Goal: Contribute content

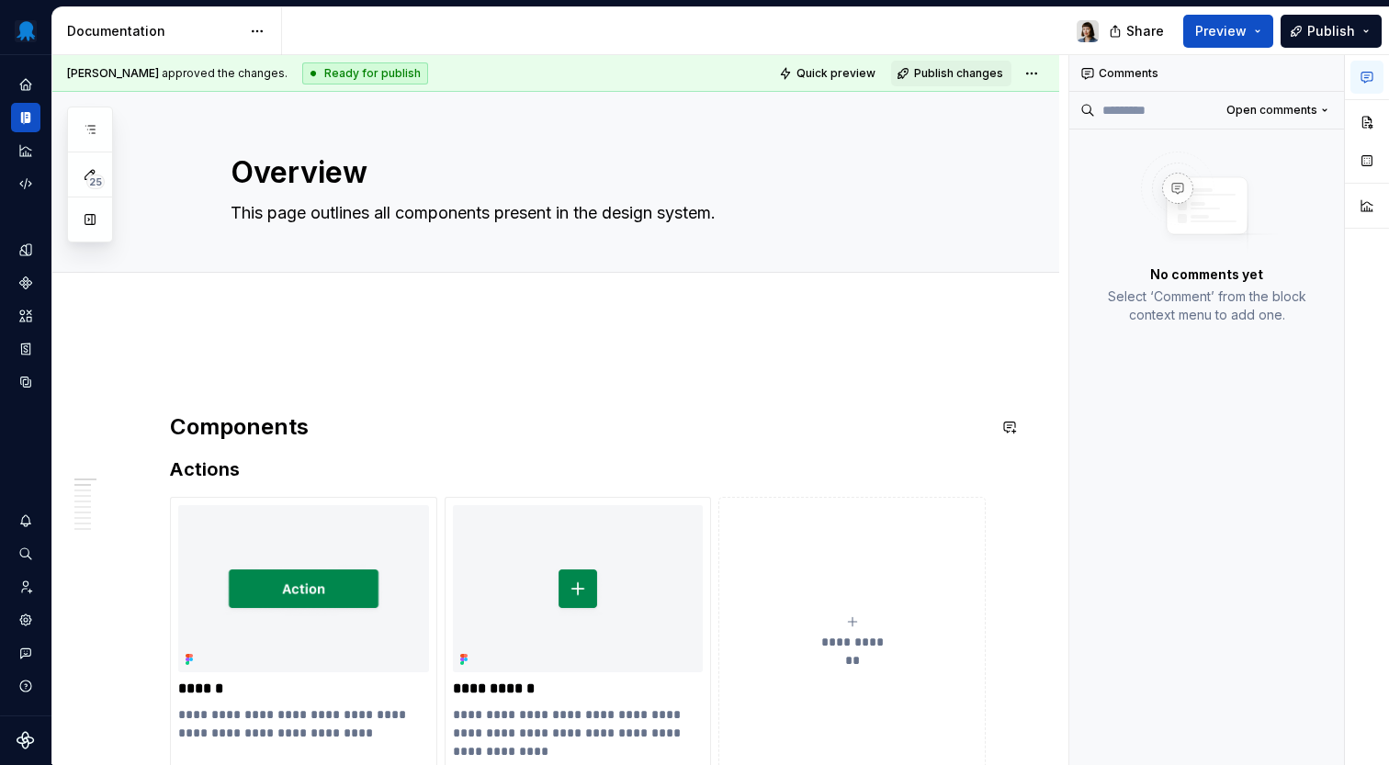
type textarea "*"
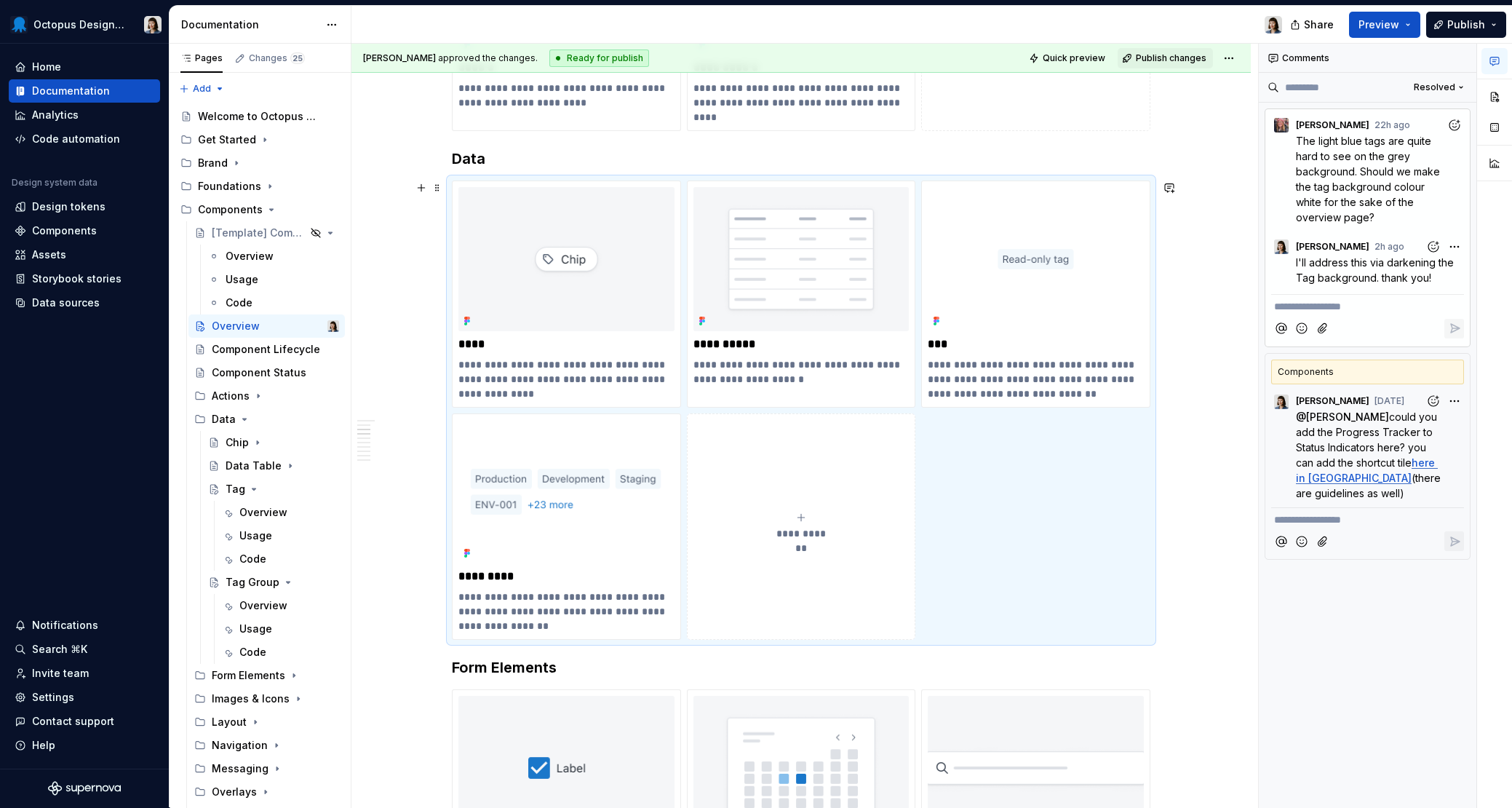
scroll to position [501, 0]
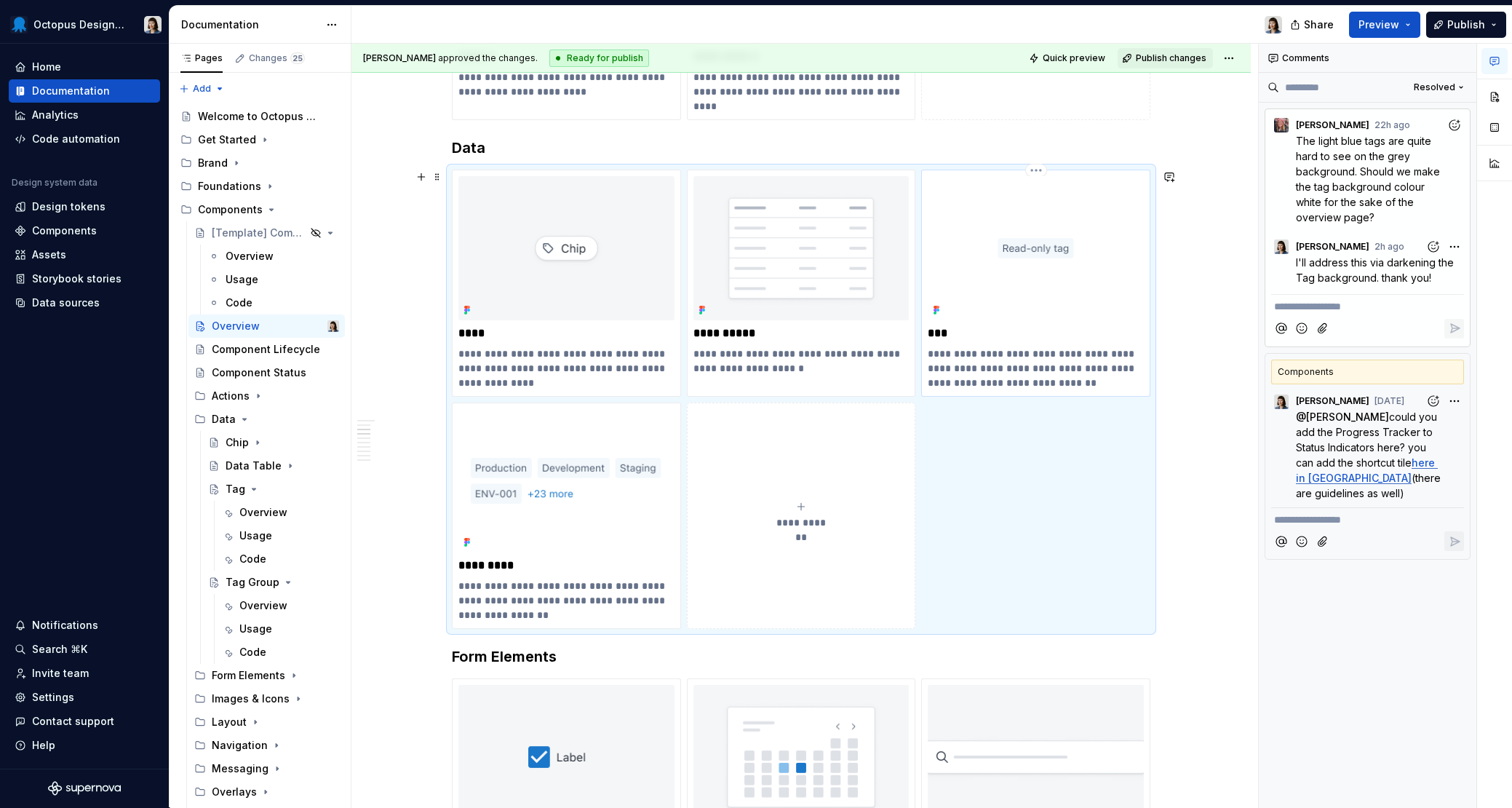
click at [1004, 281] on img at bounding box center [1035, 248] width 216 height 144
click at [1082, 198] on img at bounding box center [1035, 248] width 216 height 144
click at [1099, 88] on button "button" at bounding box center [1494, 97] width 26 height 26
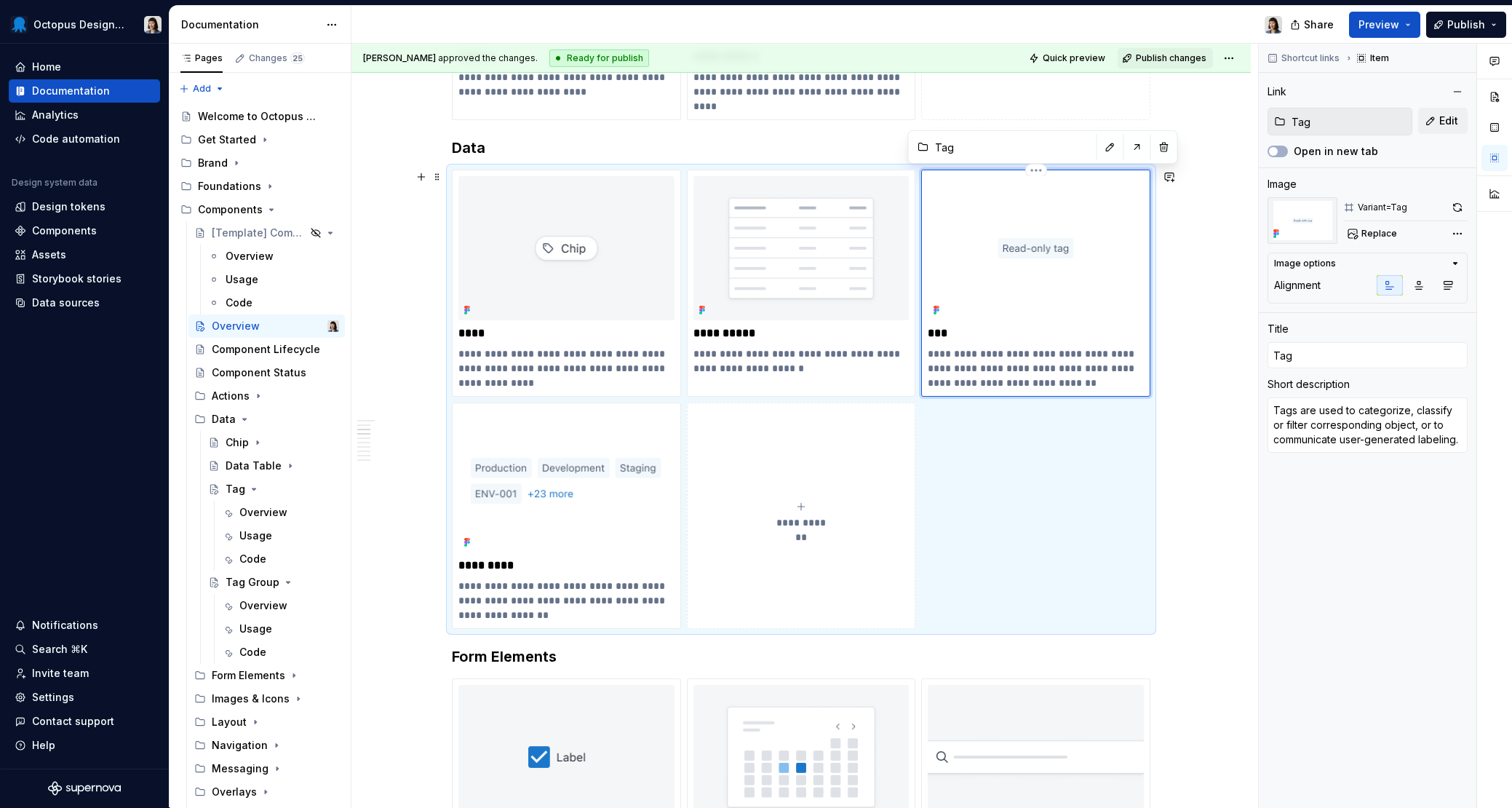
click at [1085, 269] on img at bounding box center [1035, 248] width 216 height 144
click at [1099, 200] on button "button" at bounding box center [1457, 208] width 21 height 21
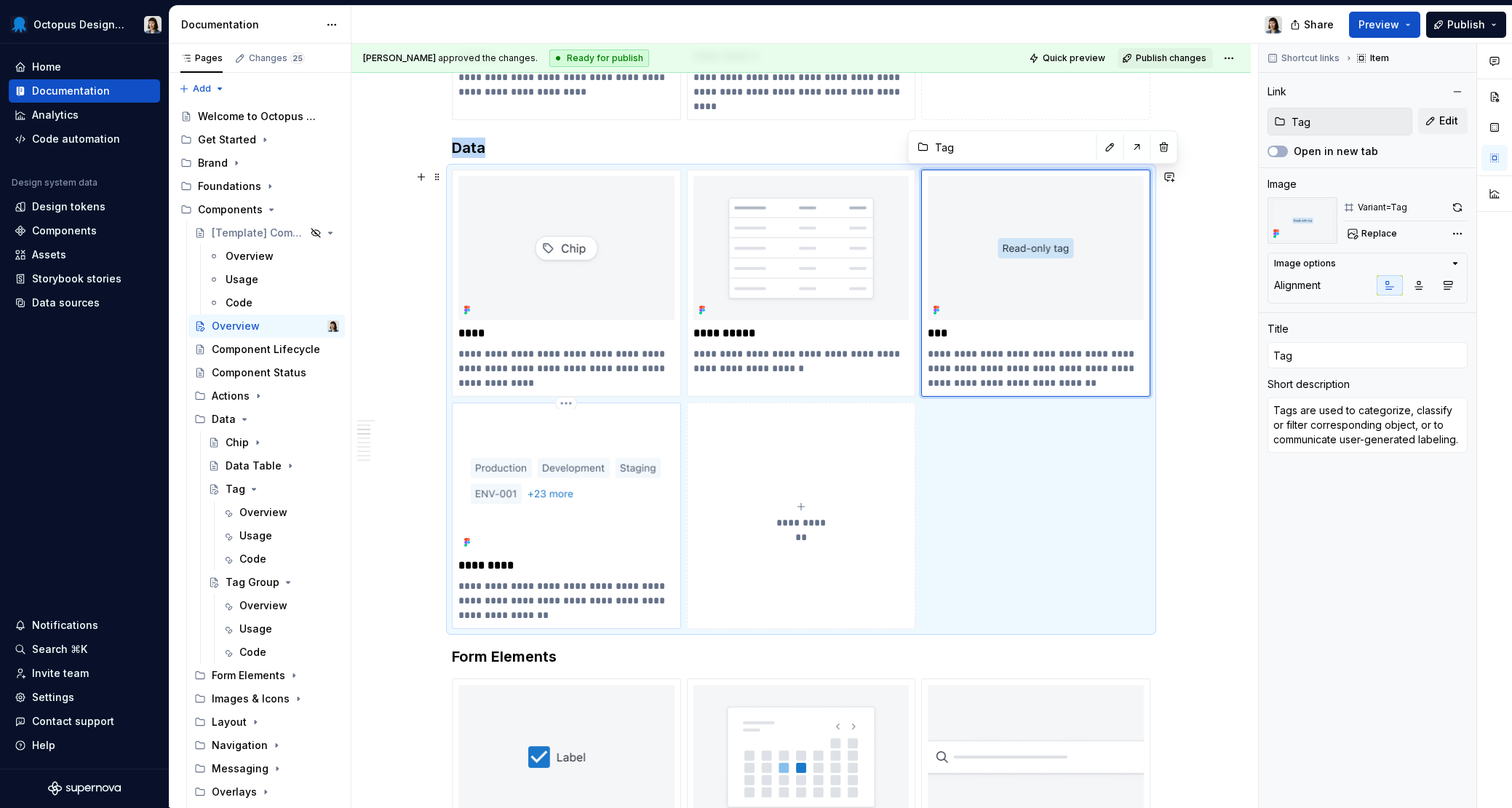
type textarea "*"
type input "Tag Group"
type textarea "Tag Group is used when presenting multiple tags, especially in a scenario where…"
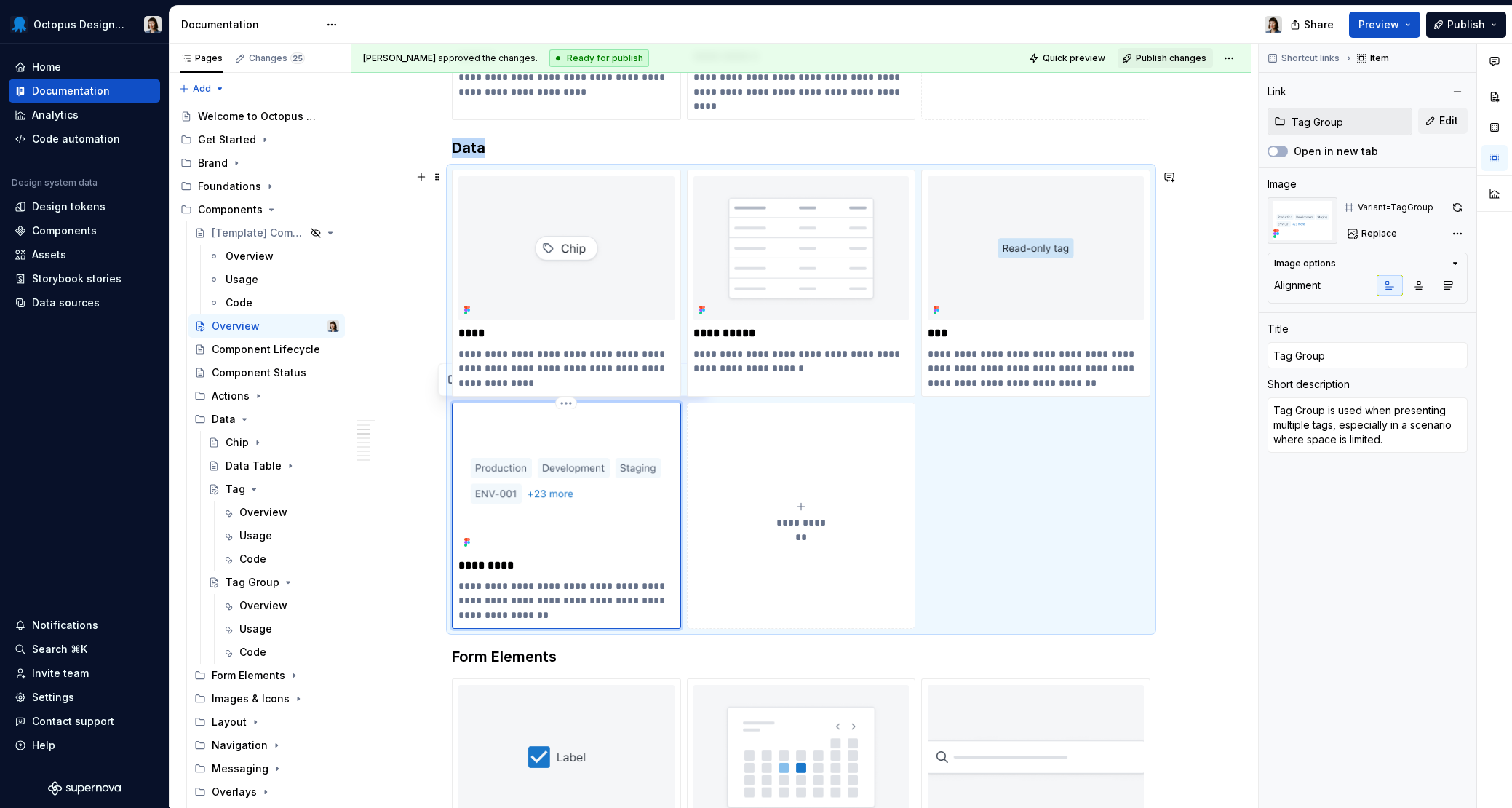
click at [589, 448] on img at bounding box center [566, 481] width 216 height 144
click at [1099, 207] on button "button" at bounding box center [1457, 208] width 21 height 21
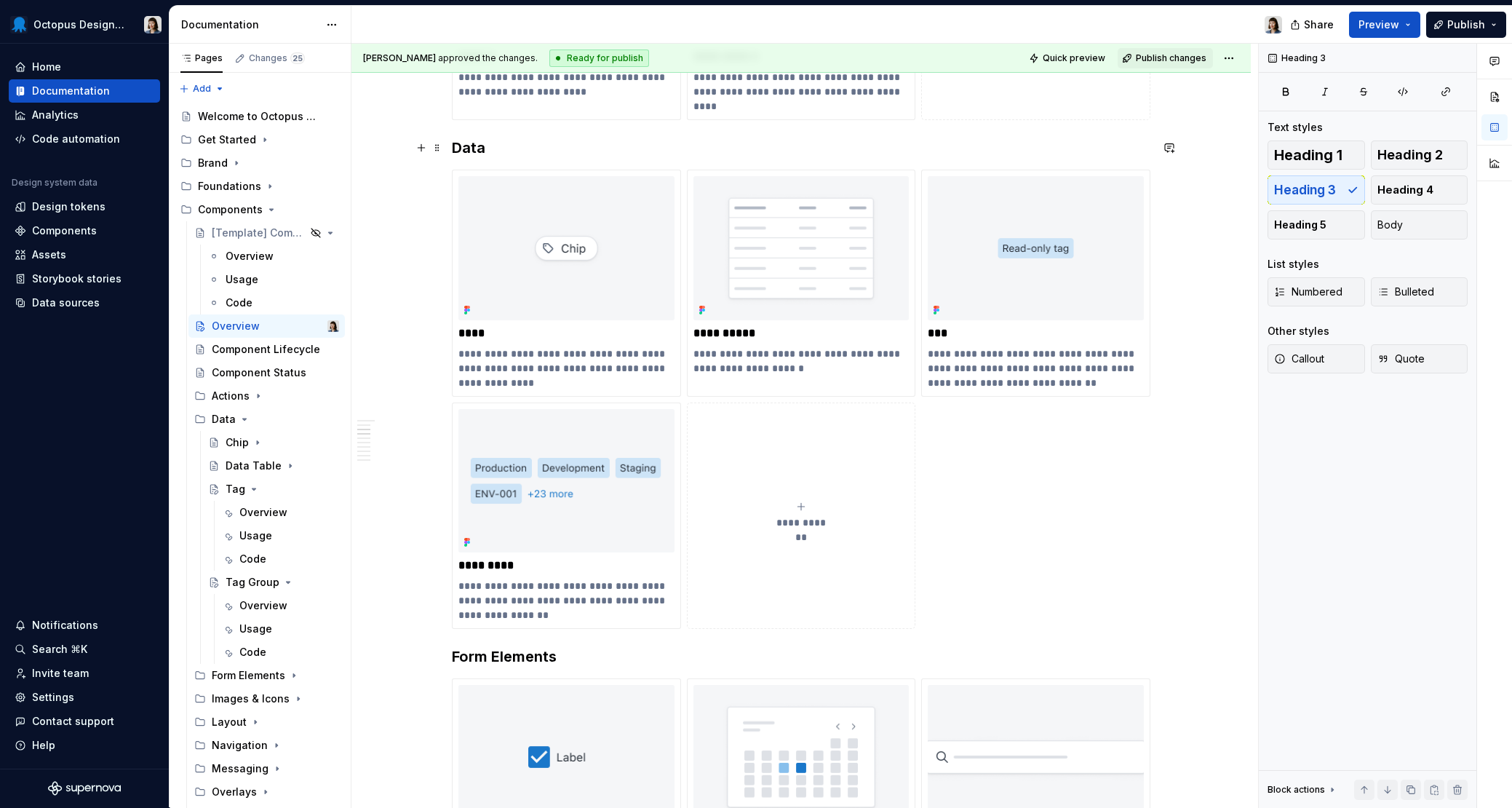
click at [854, 147] on h3 "Data" at bounding box center [801, 148] width 699 height 21
click at [249, 518] on div "Overview" at bounding box center [263, 512] width 48 height 14
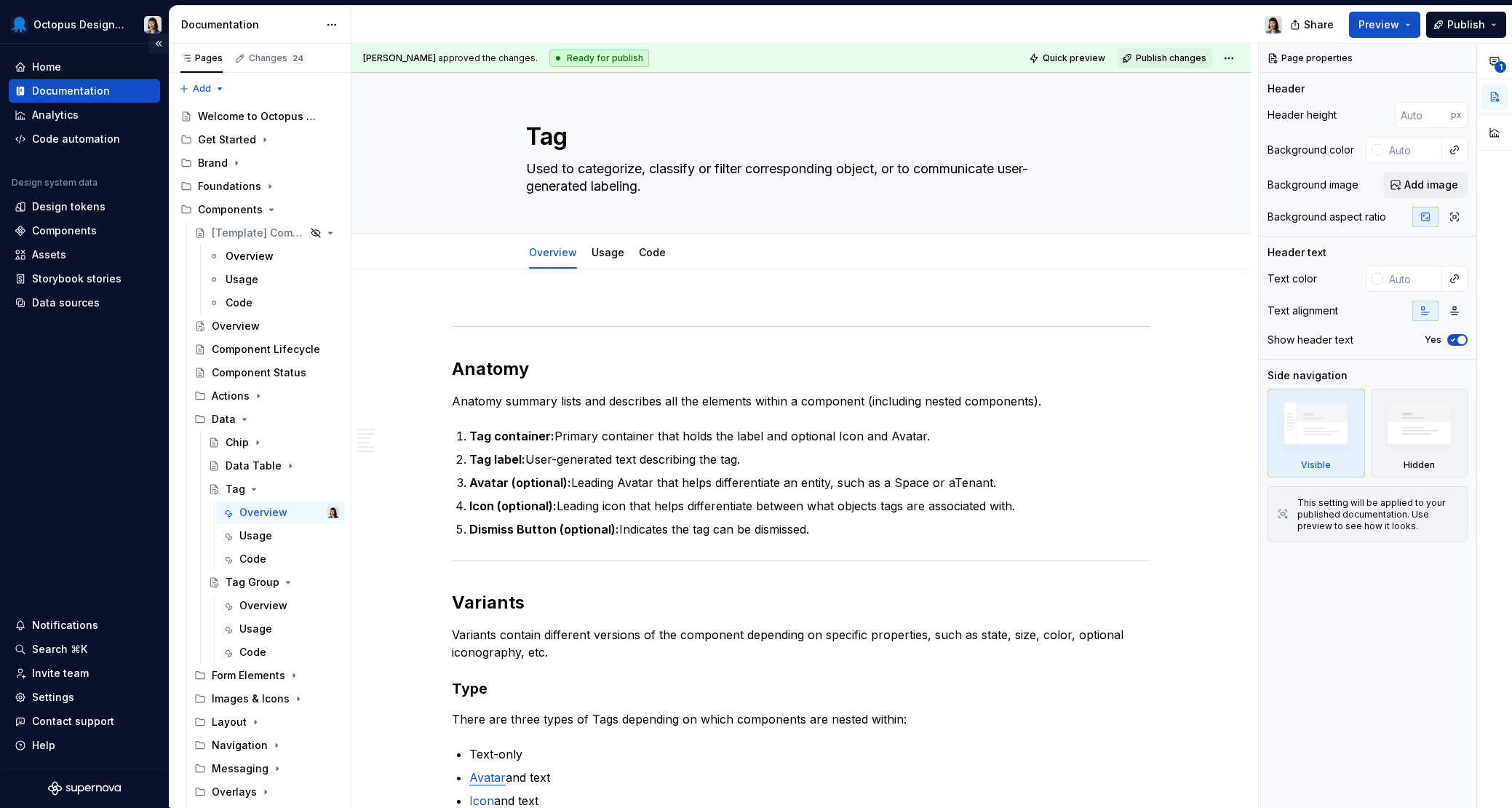
click at [161, 47] on button "Collapse sidebar" at bounding box center [158, 44] width 21 height 21
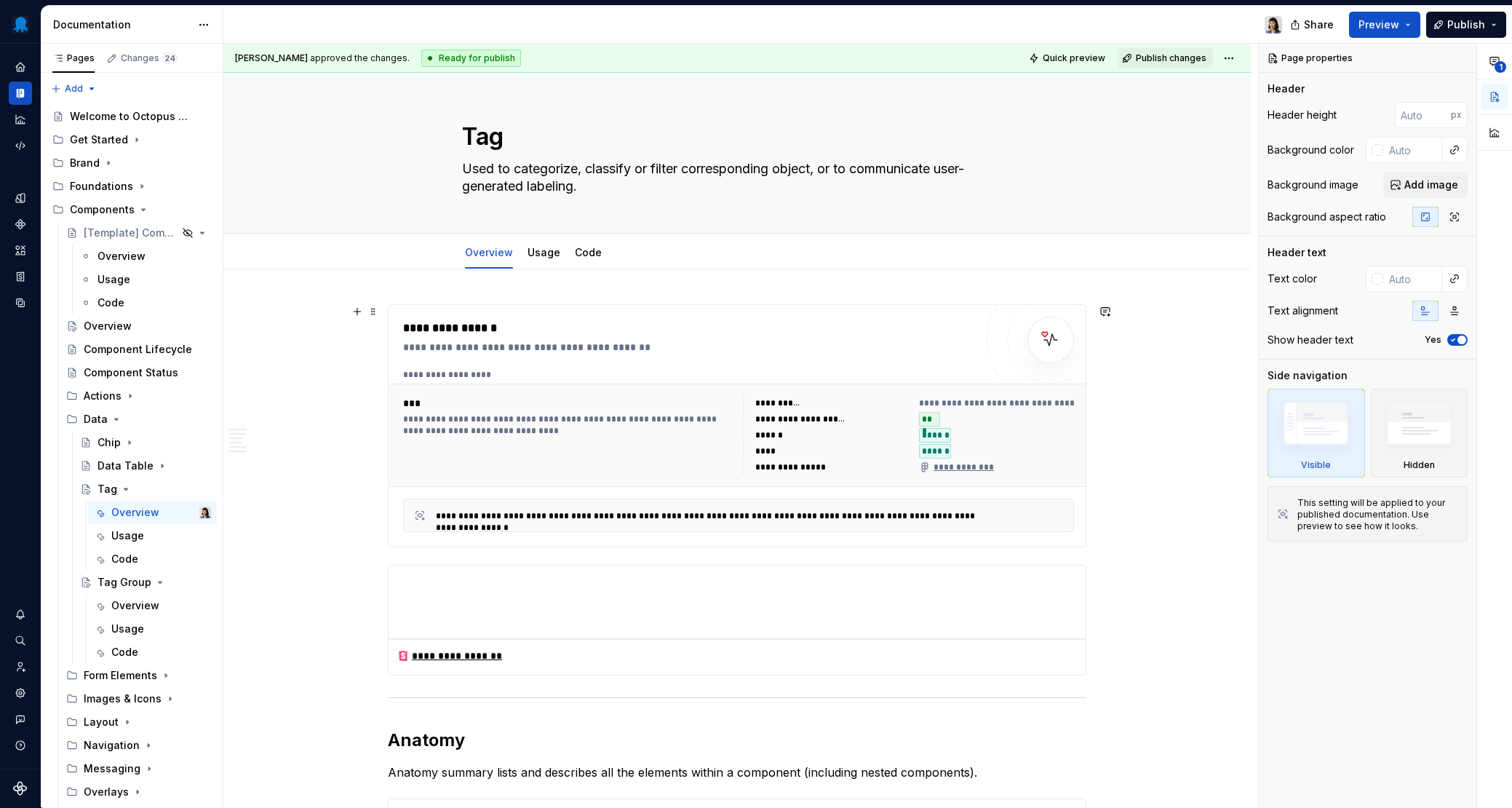
scroll to position [295, 0]
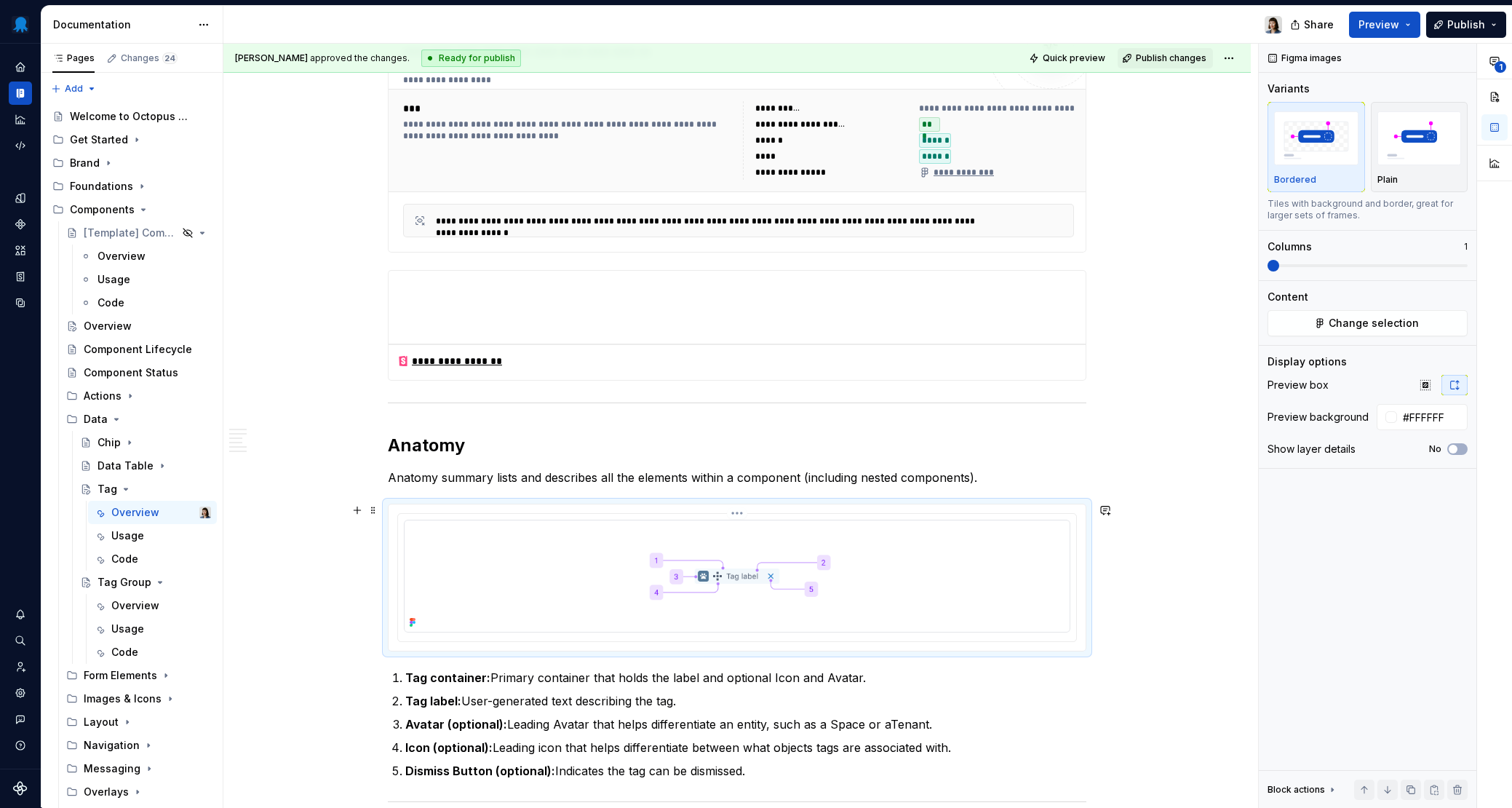
click at [717, 577] on img at bounding box center [737, 576] width 666 height 112
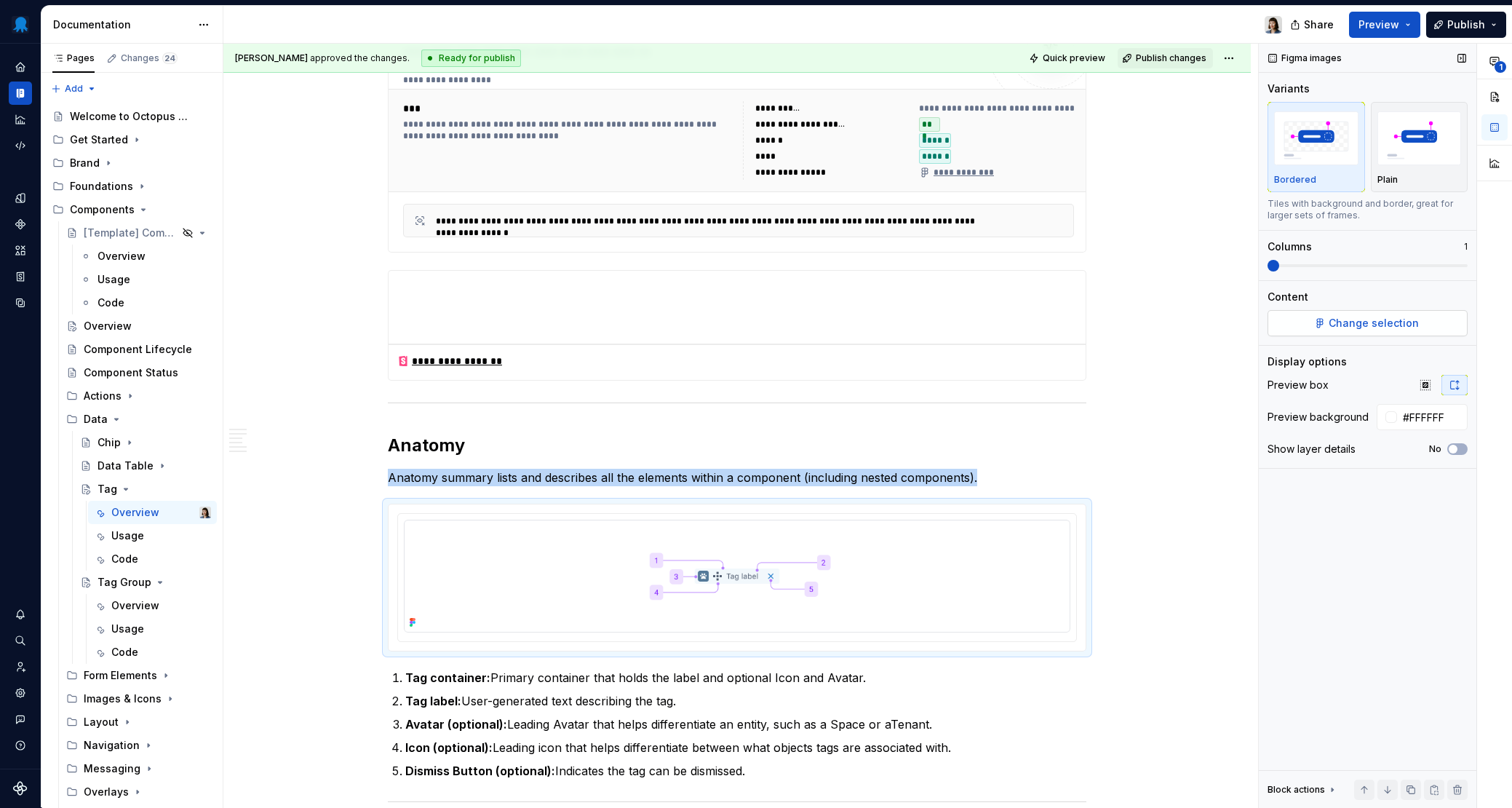
click at [1099, 319] on span "Change selection" at bounding box center [1373, 323] width 90 height 14
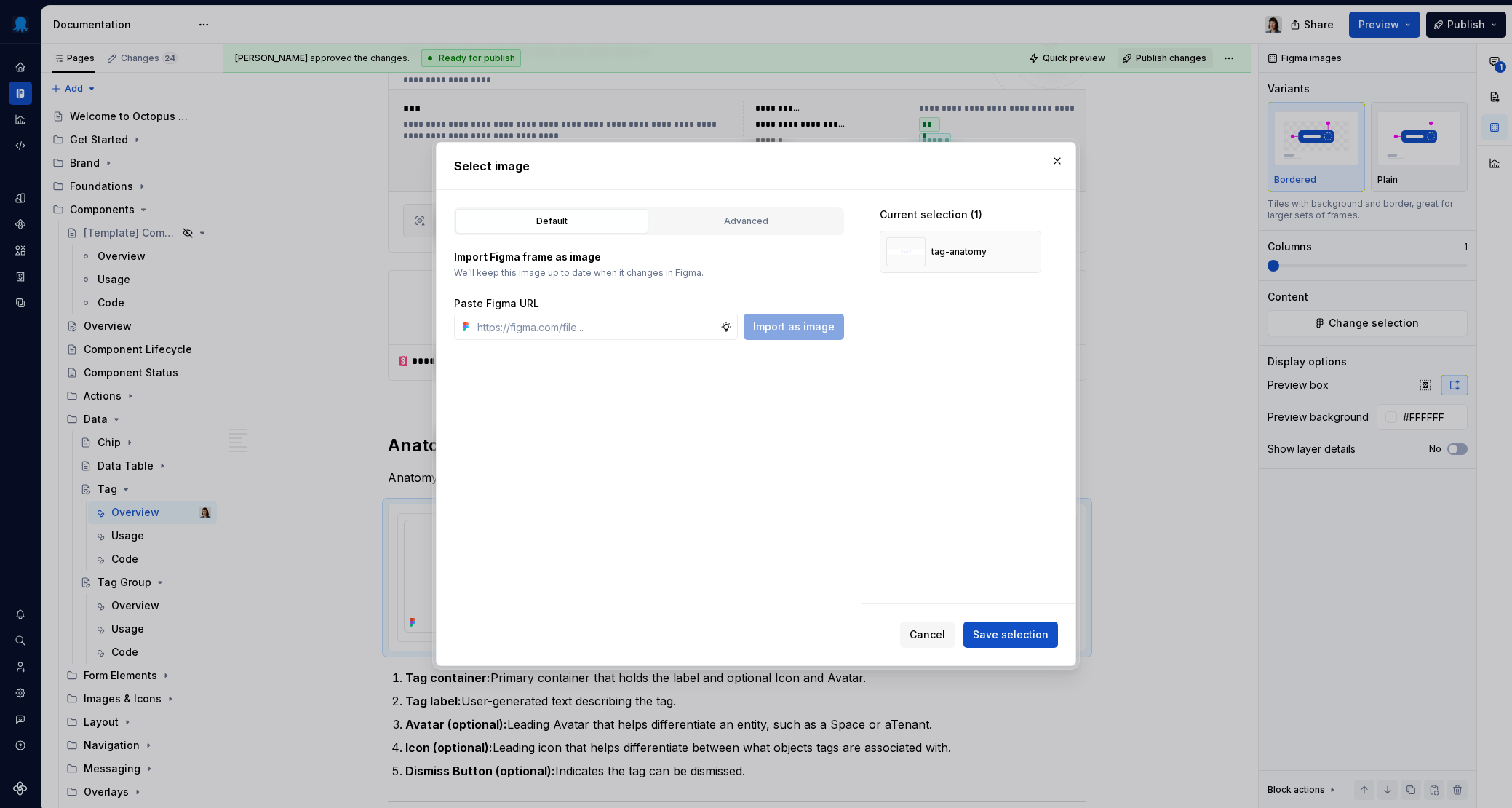
scroll to position [1, 0]
click at [694, 218] on div "Advanced" at bounding box center [746, 221] width 183 height 14
click at [809, 273] on div "button" at bounding box center [807, 274] width 21 height 21
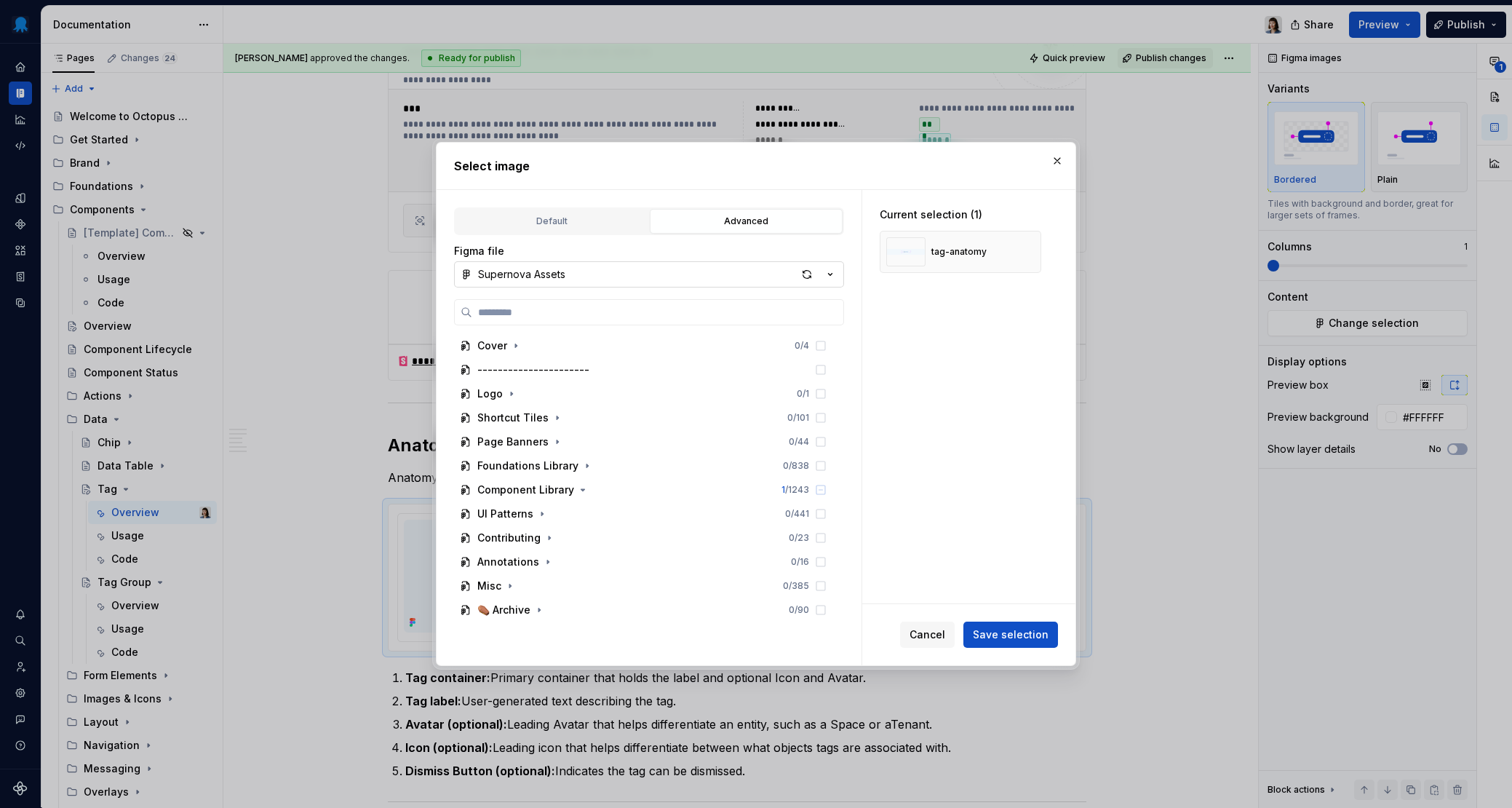
click at [748, 218] on div "Advanced" at bounding box center [746, 221] width 183 height 14
click at [924, 605] on span "Cancel" at bounding box center [927, 635] width 36 height 14
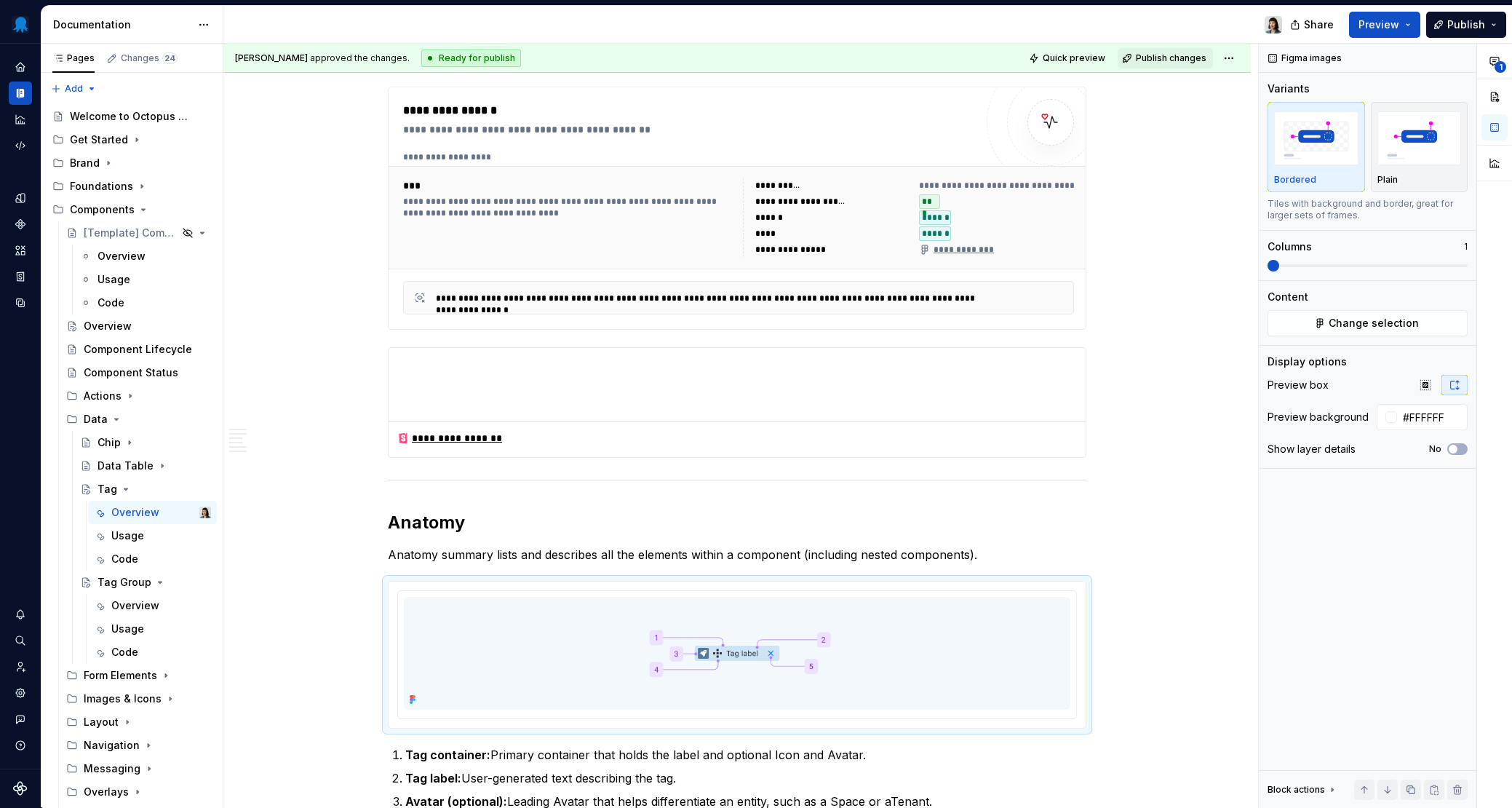
scroll to position [0, 0]
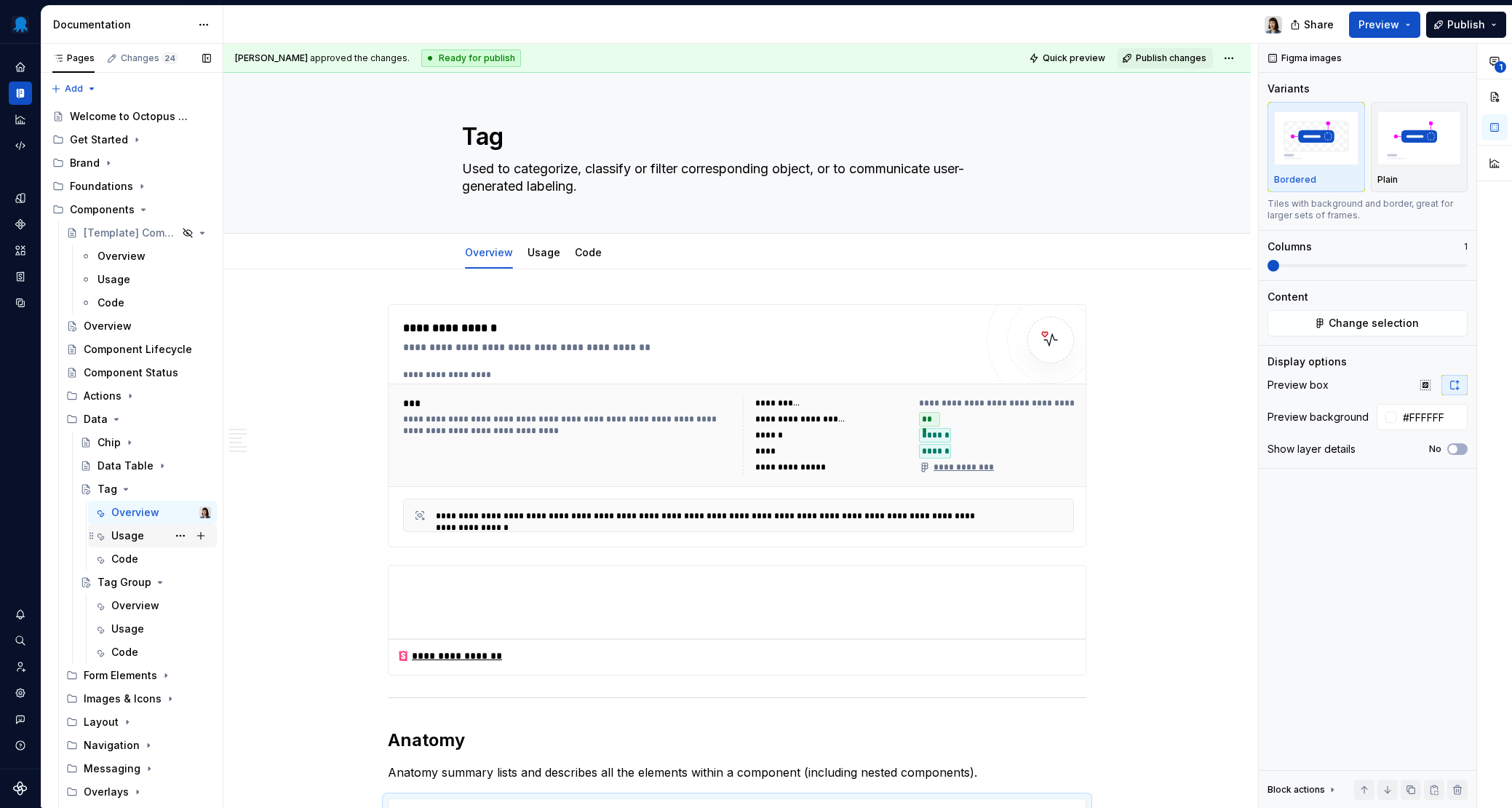
click at [150, 541] on div "Usage" at bounding box center [162, 535] width 100 height 21
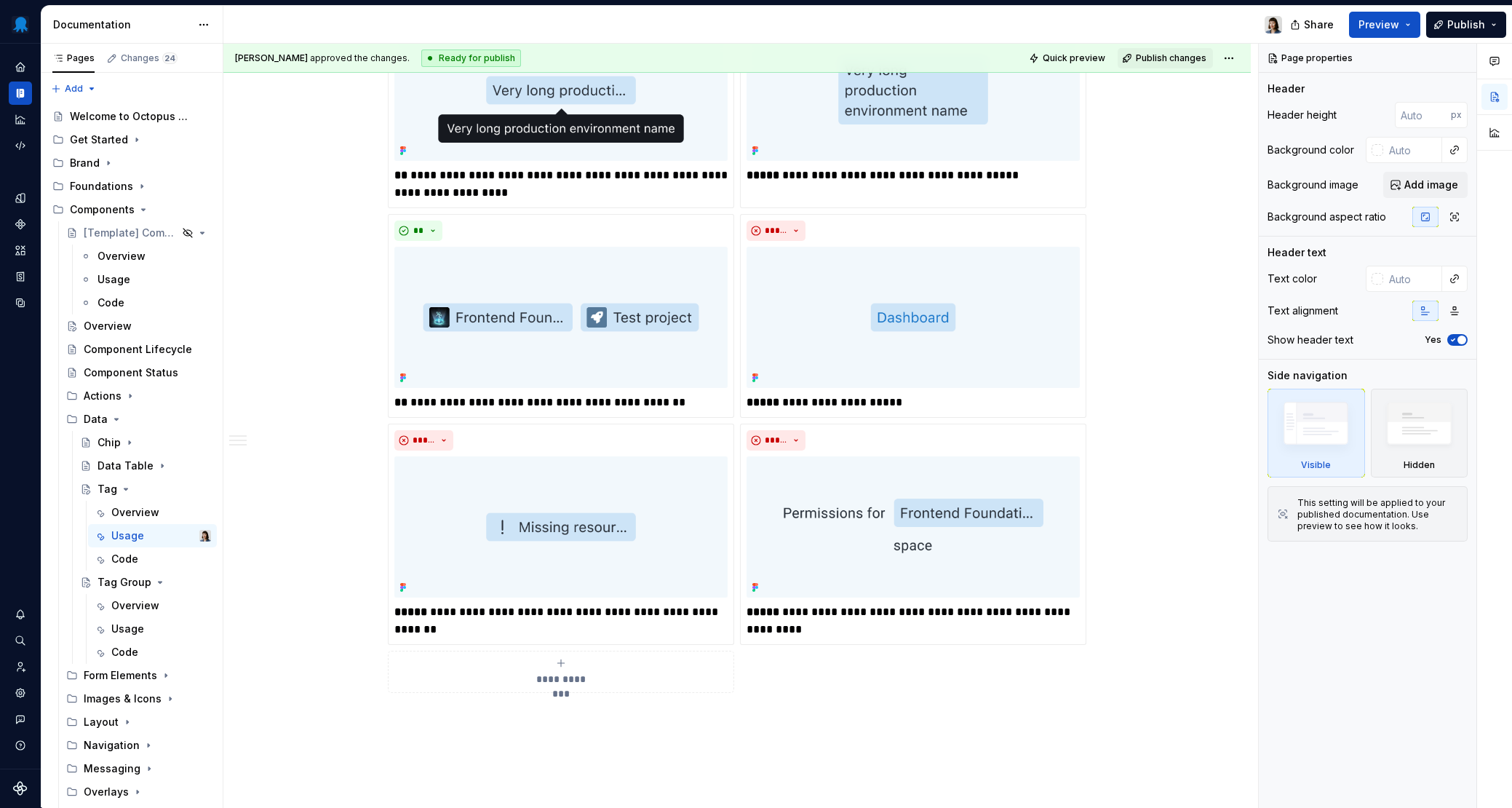
scroll to position [1083, 0]
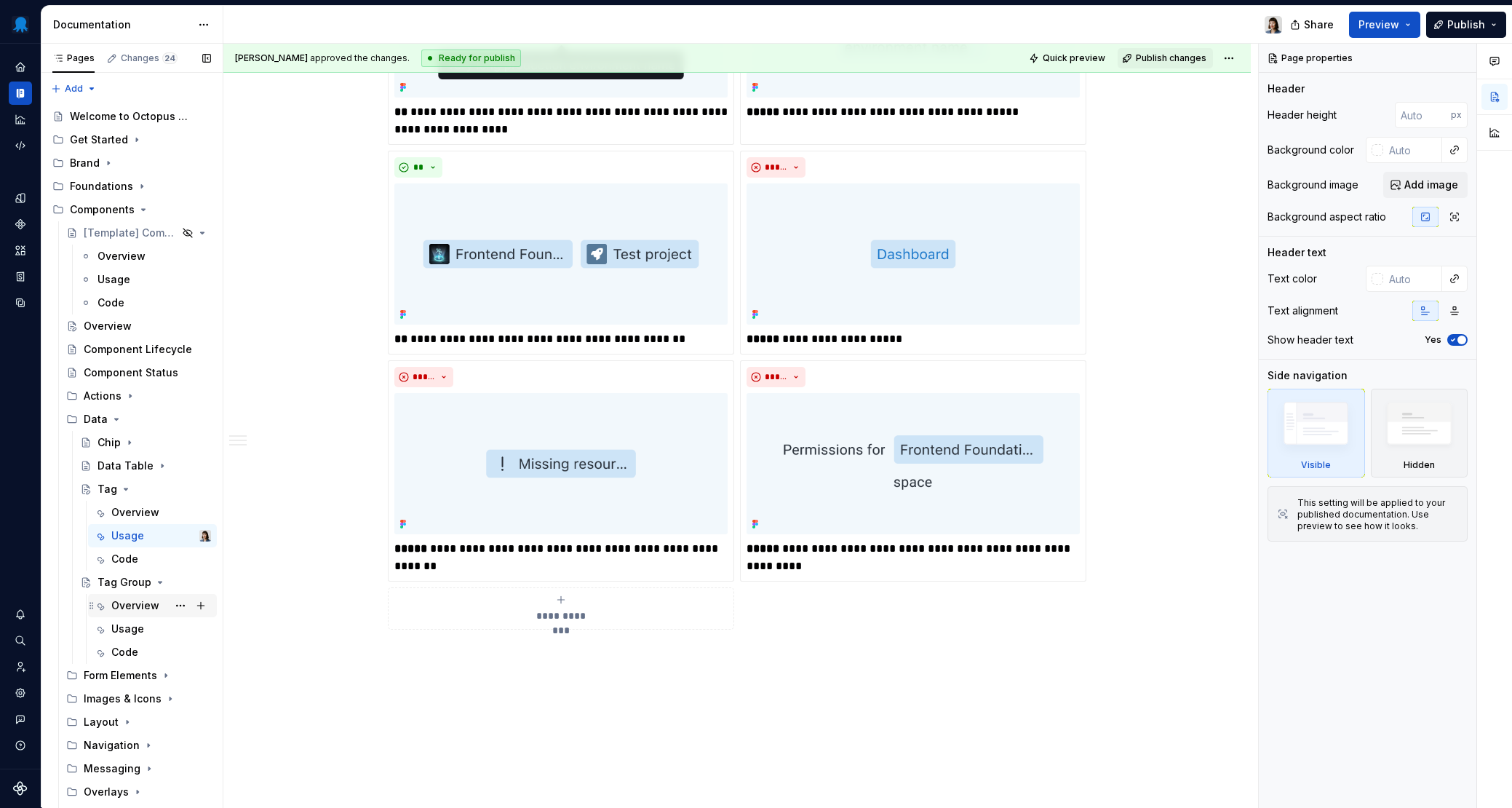
click at [139, 604] on div "Overview" at bounding box center [135, 605] width 48 height 14
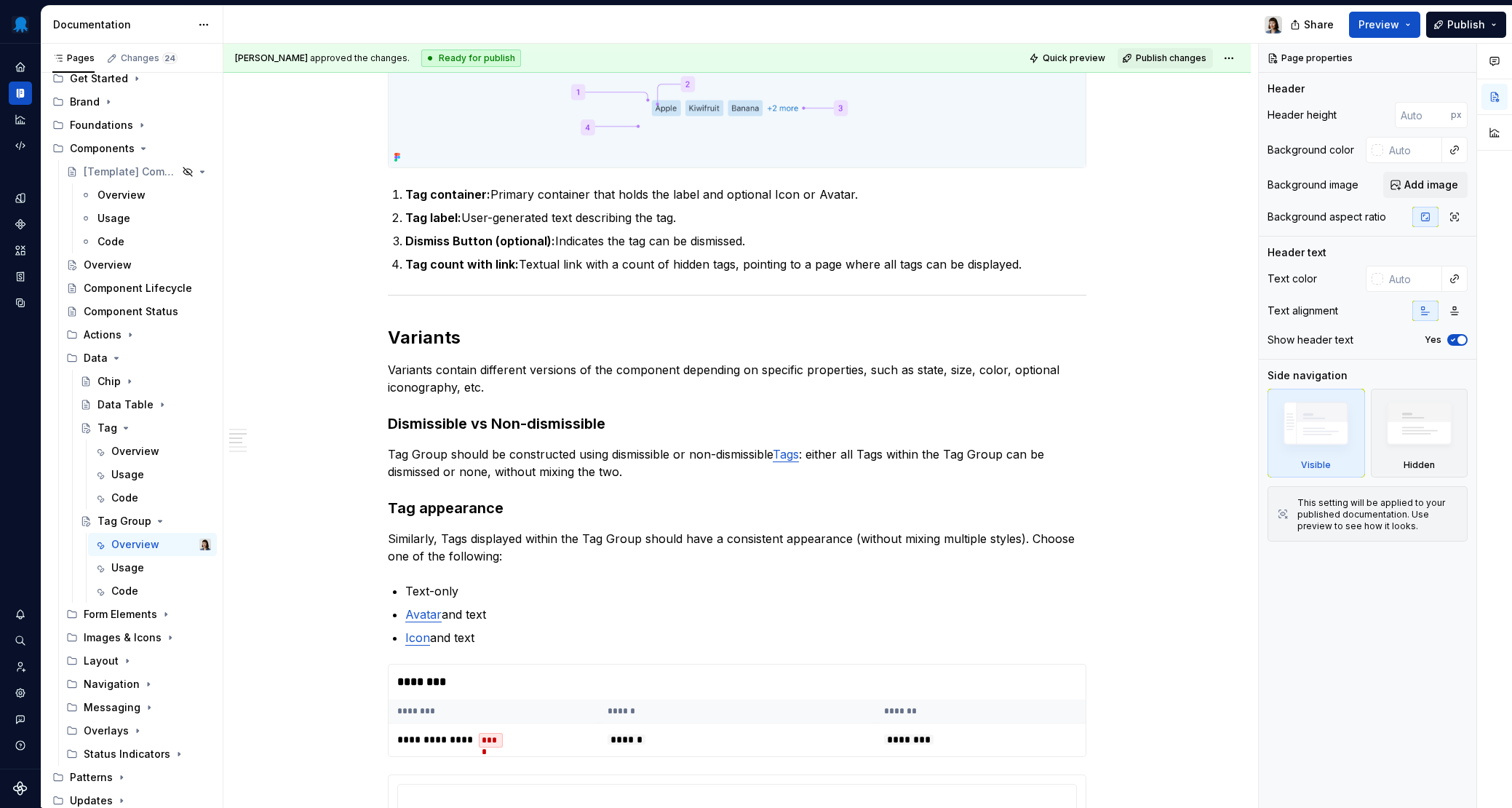
scroll to position [1072, 0]
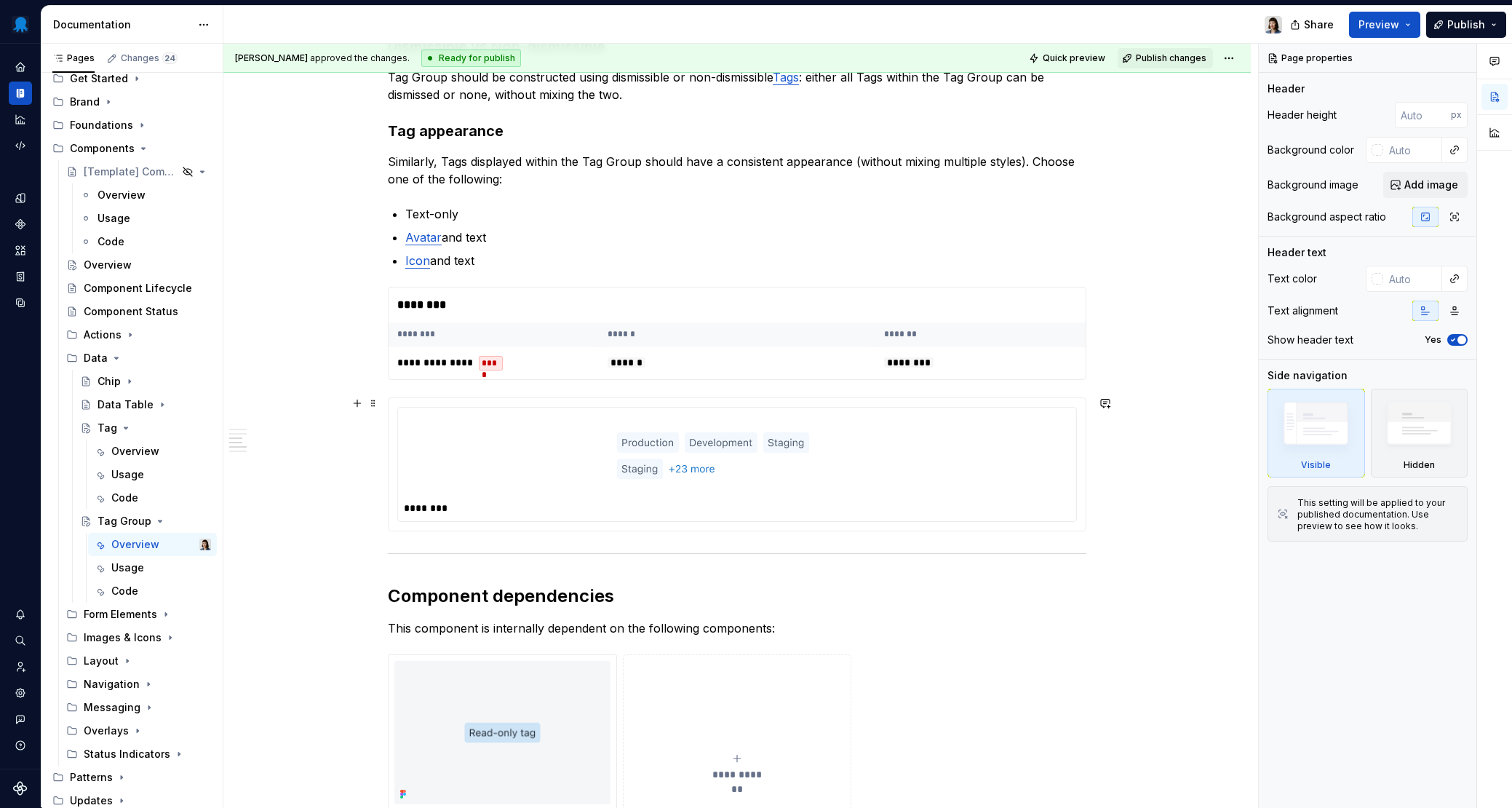
type textarea "*"
click at [543, 497] on div "********" at bounding box center [737, 463] width 678 height 113
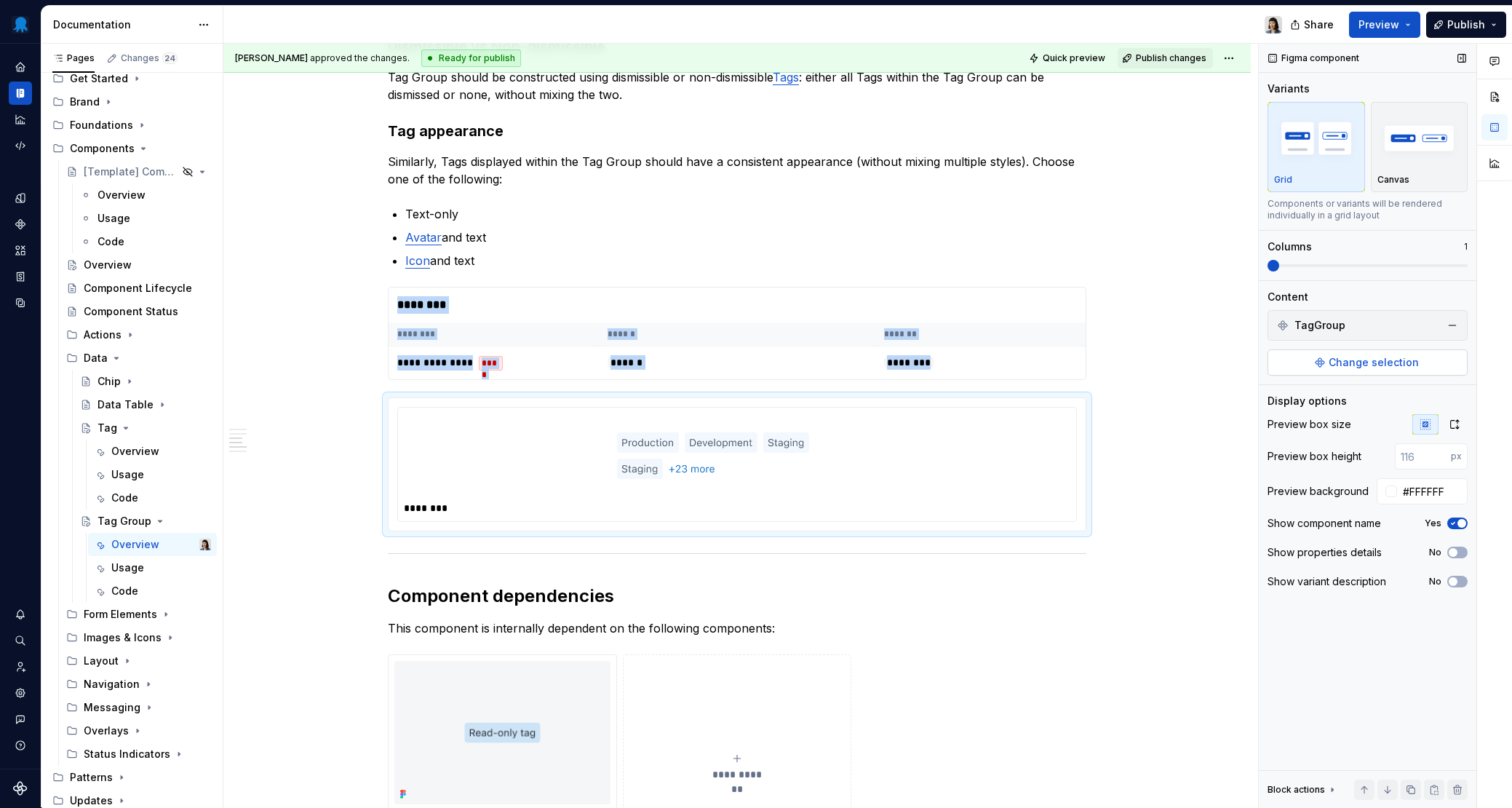
click at [1099, 360] on span "Change selection" at bounding box center [1373, 362] width 90 height 14
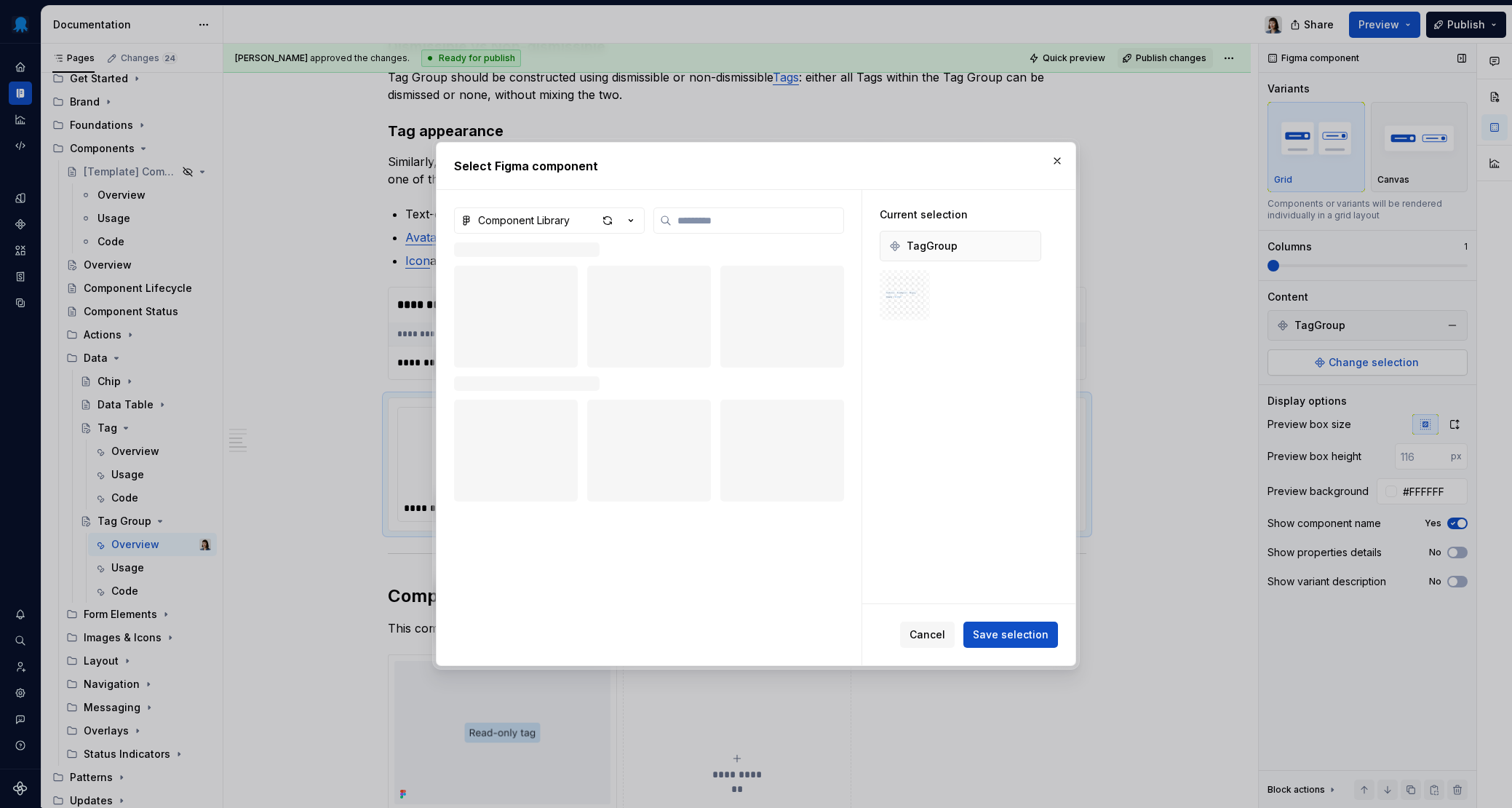
scroll to position [1, 0]
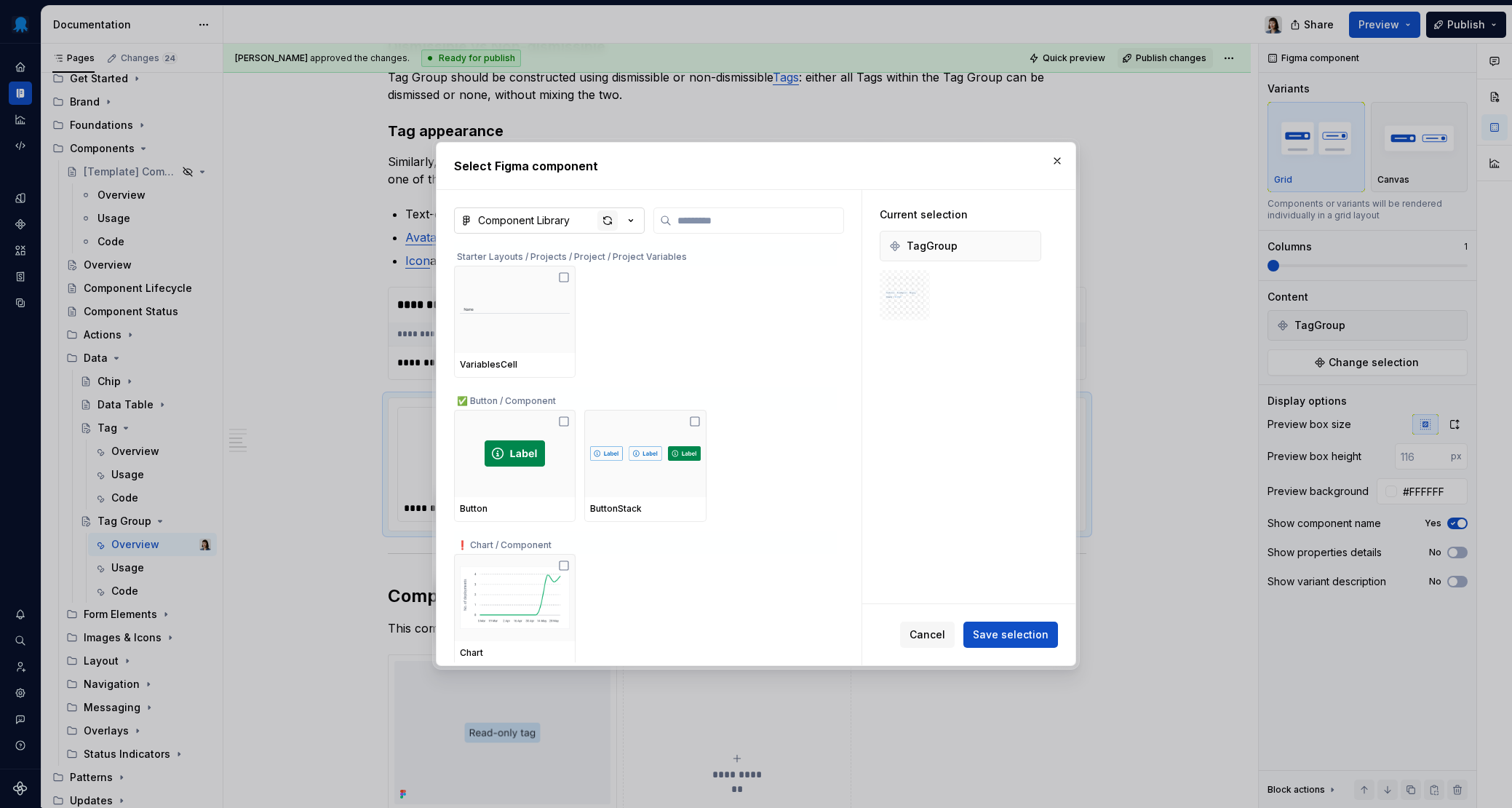
click at [603, 220] on div "button" at bounding box center [607, 220] width 21 height 21
click at [730, 221] on input "search" at bounding box center [757, 220] width 172 height 14
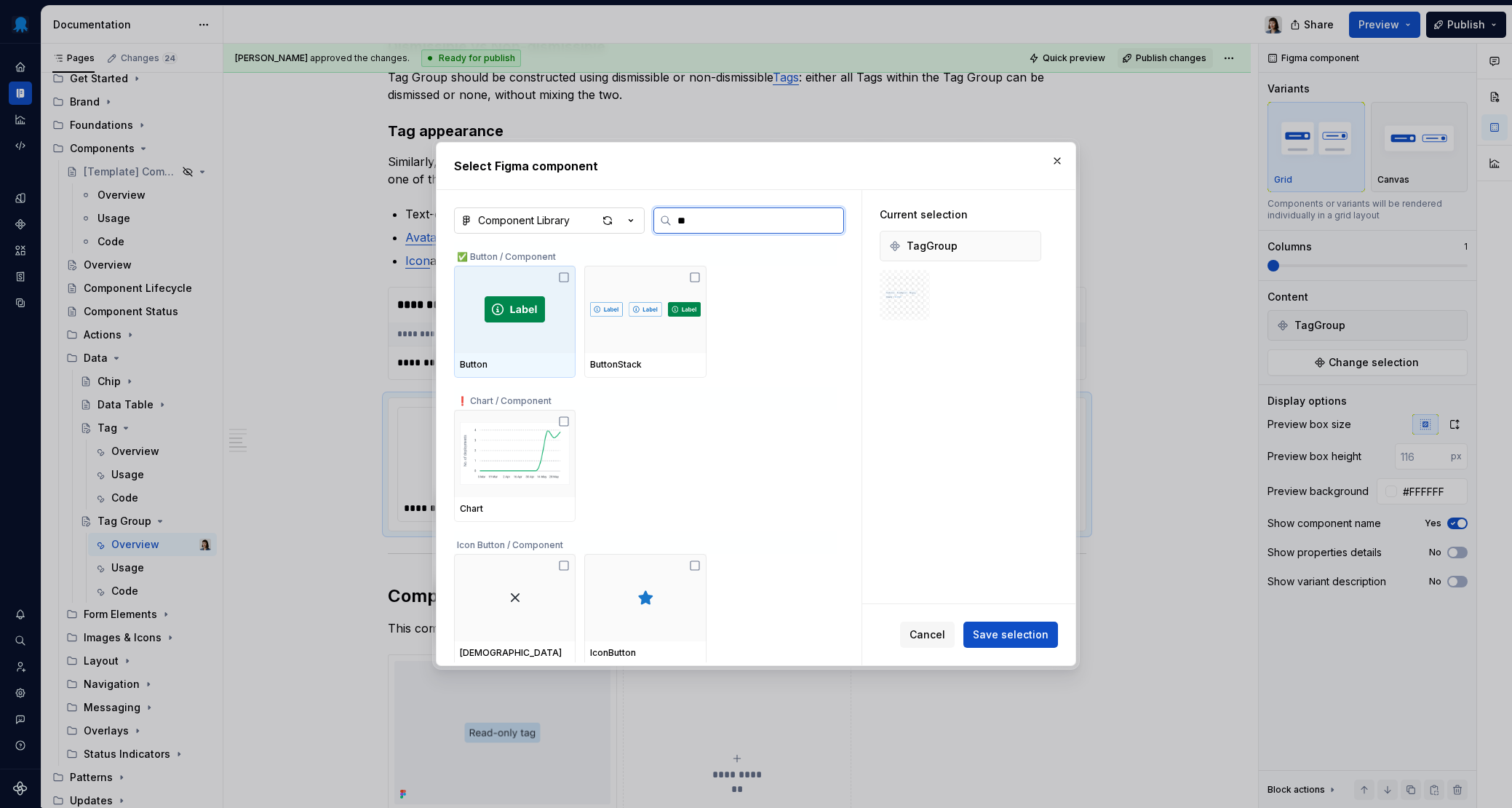
type input "***"
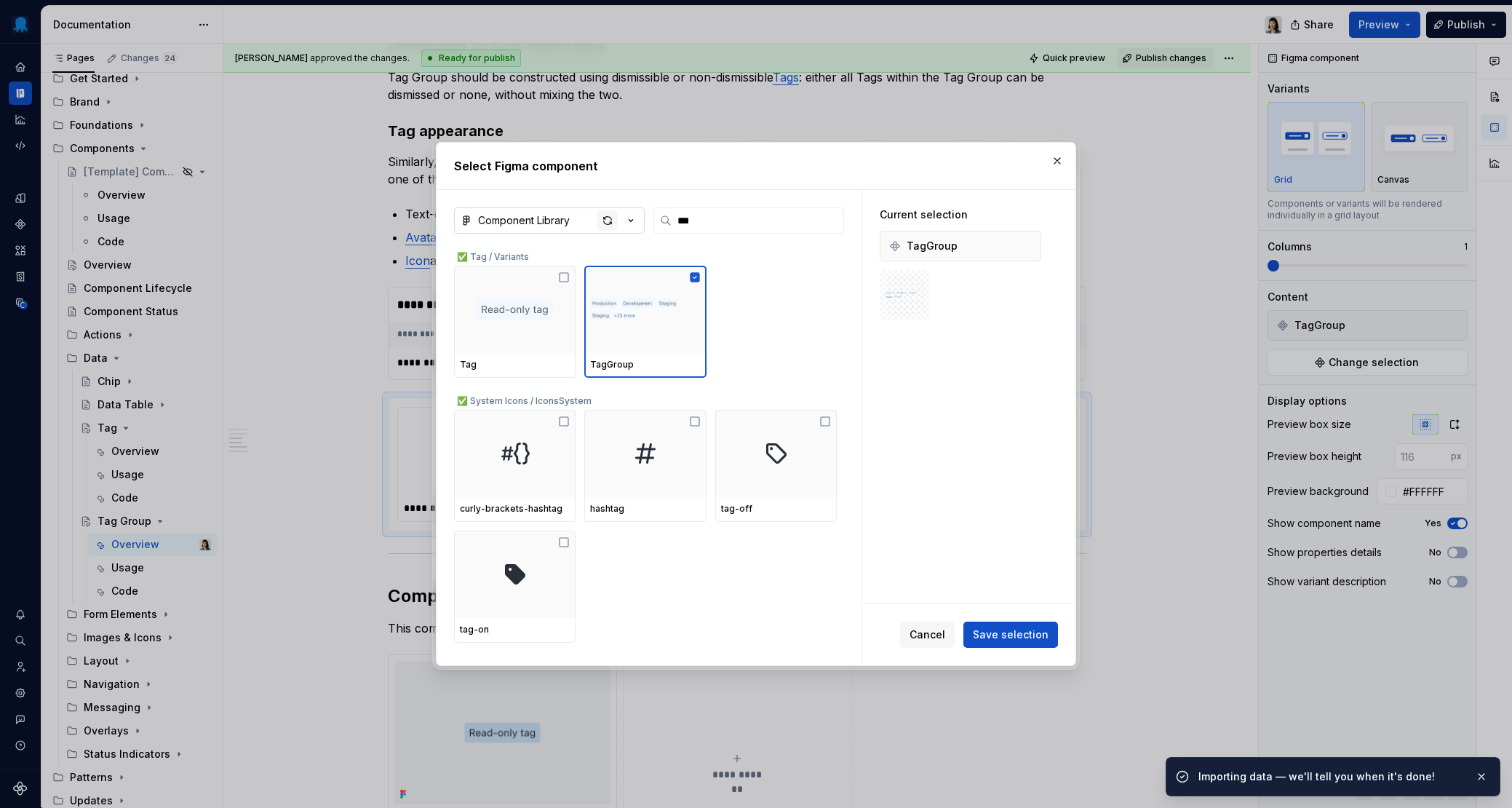
click at [607, 220] on div "button" at bounding box center [607, 220] width 21 height 21
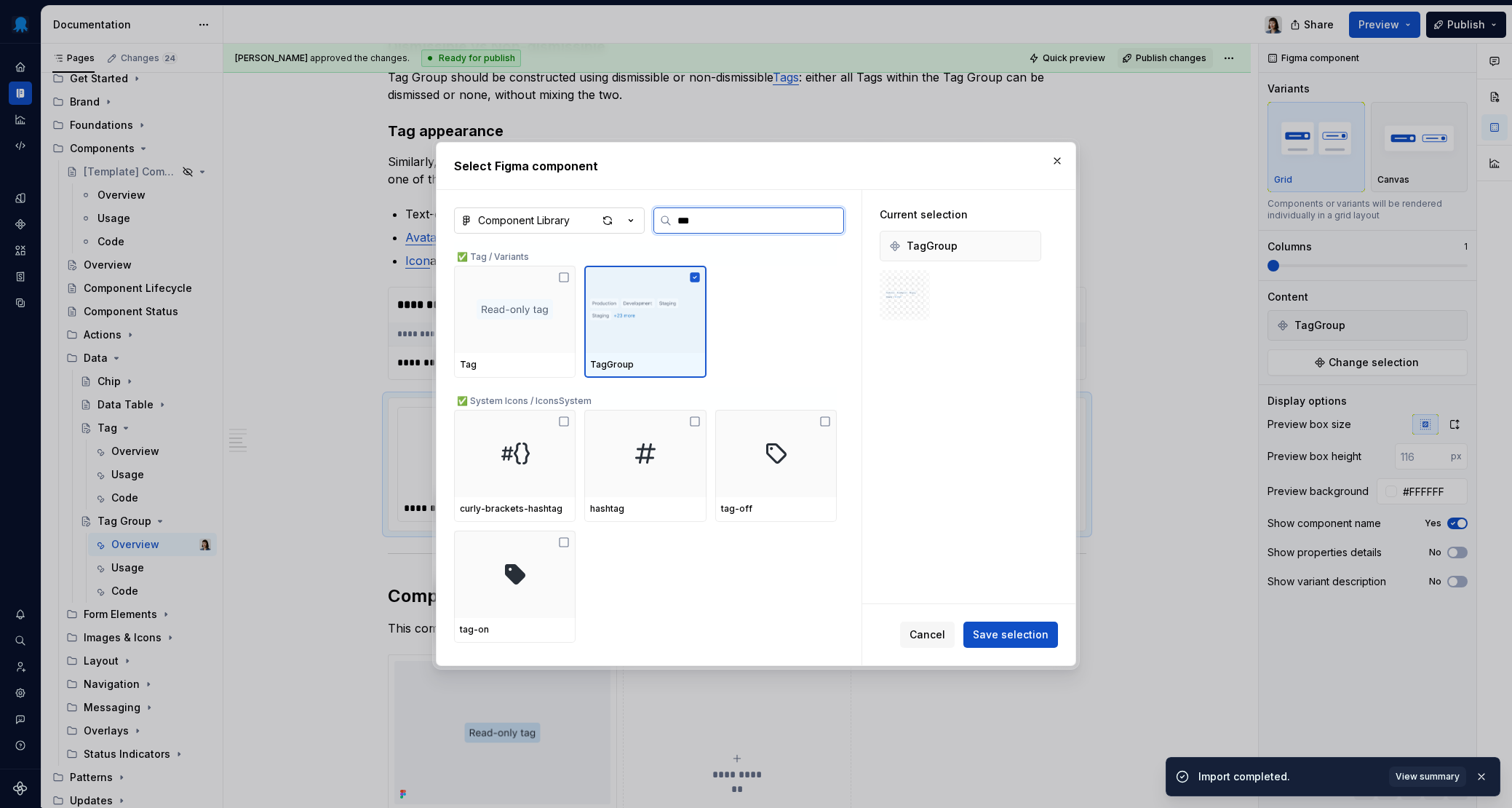
click at [631, 330] on img at bounding box center [645, 309] width 110 height 47
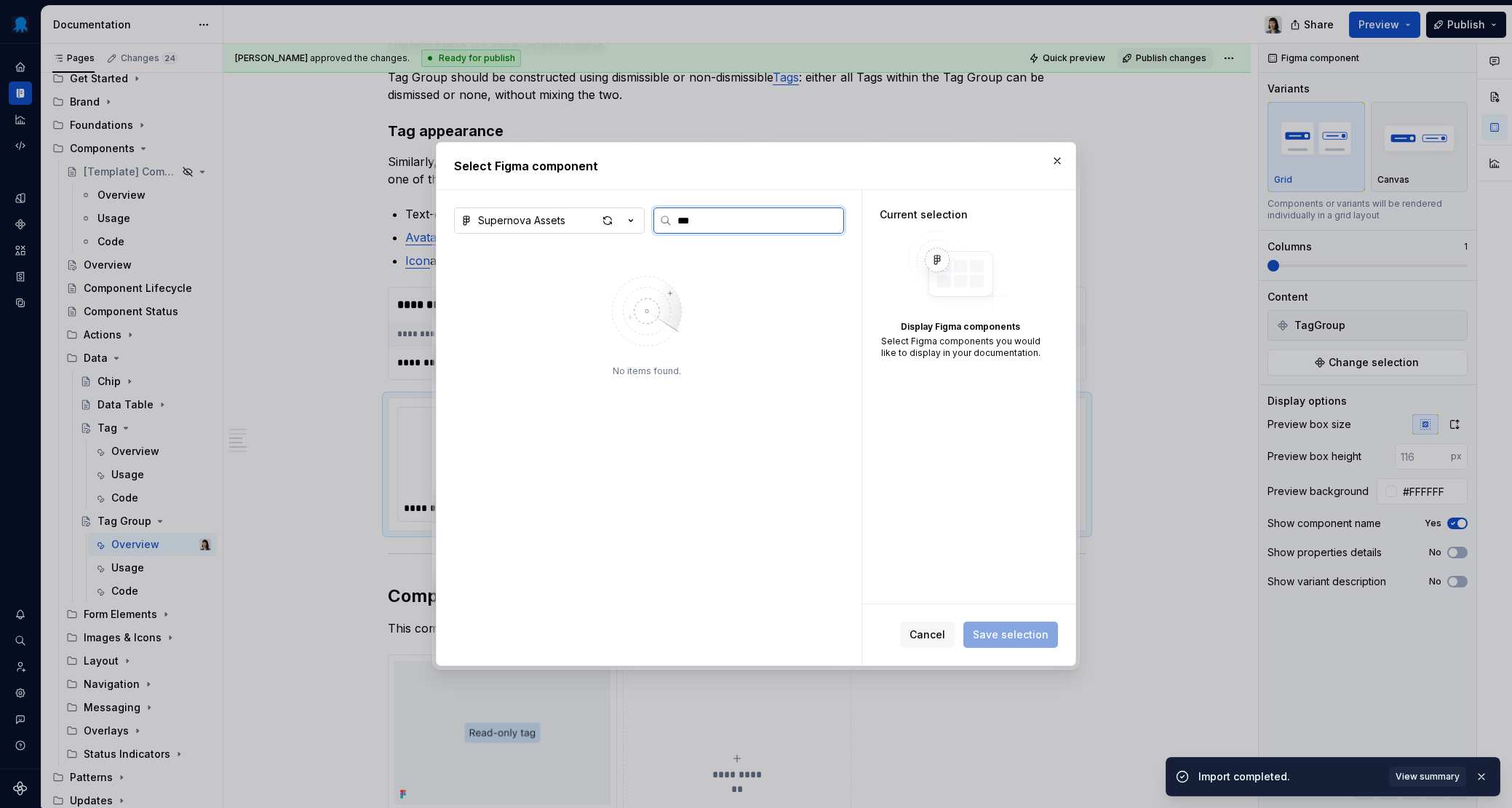
click at [723, 227] on input "***" at bounding box center [757, 220] width 172 height 14
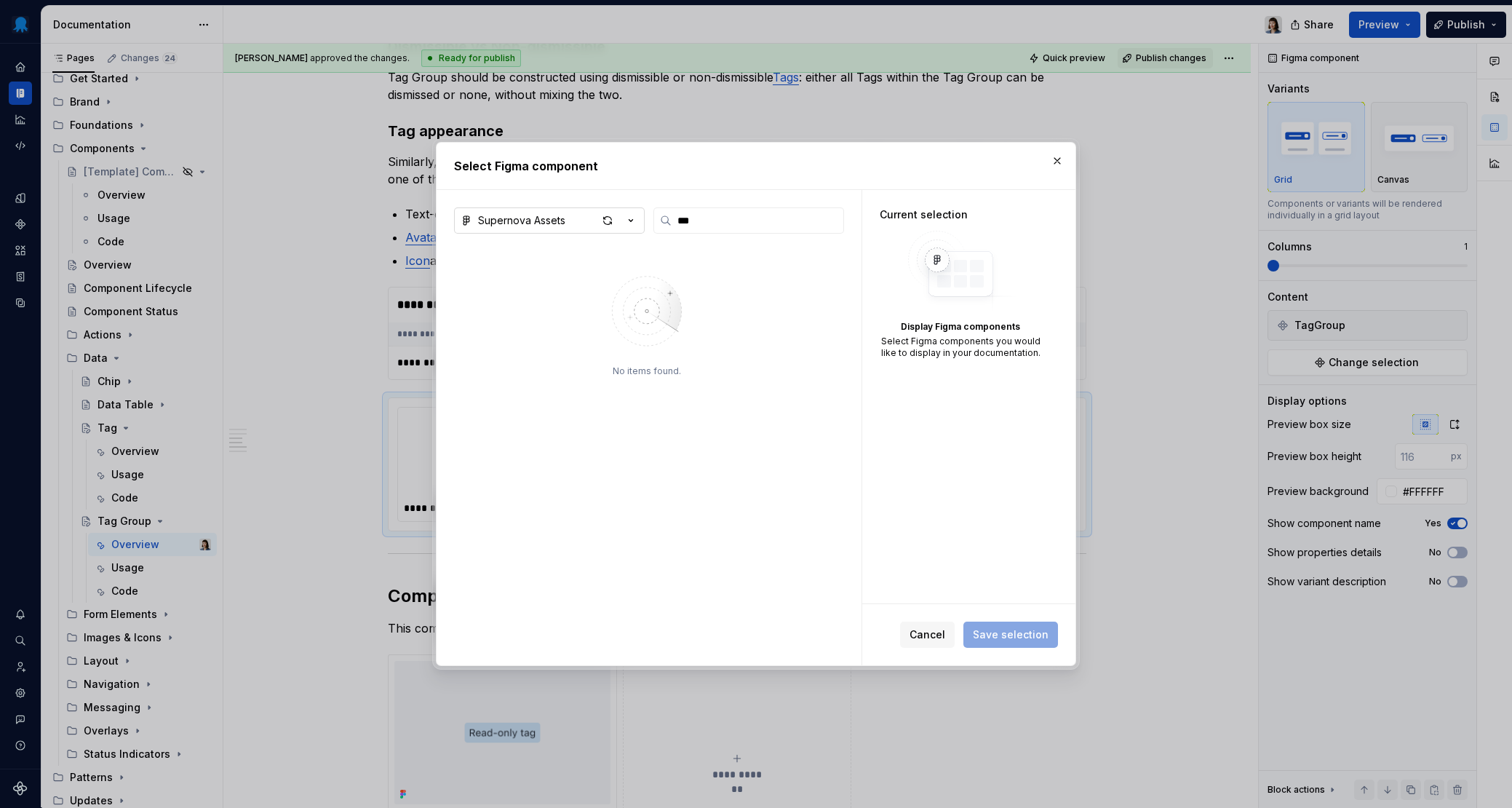
click at [510, 228] on button "Supernova Assets" at bounding box center [549, 220] width 191 height 26
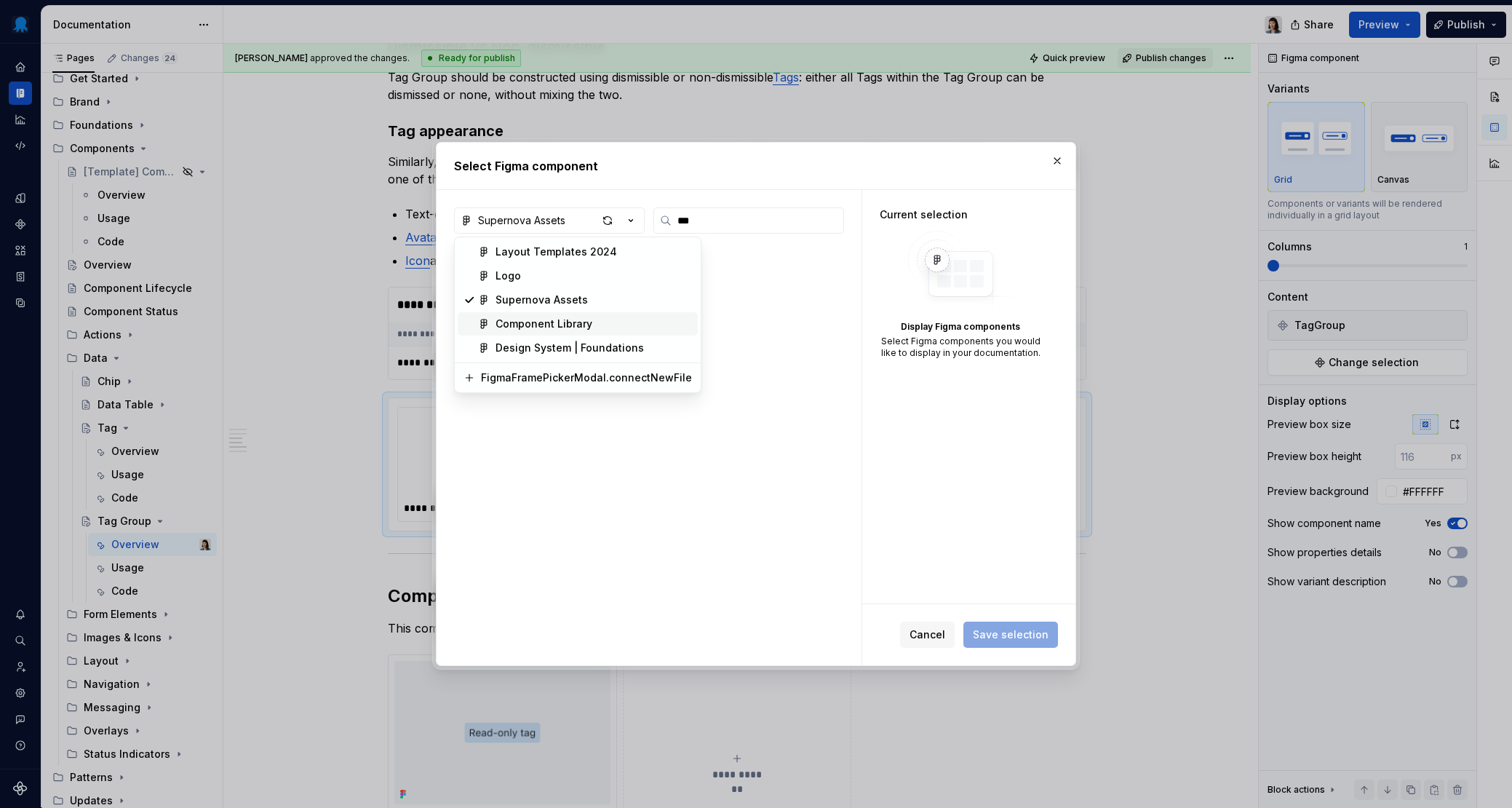
click at [536, 318] on div "Component Library" at bounding box center [544, 324] width 97 height 14
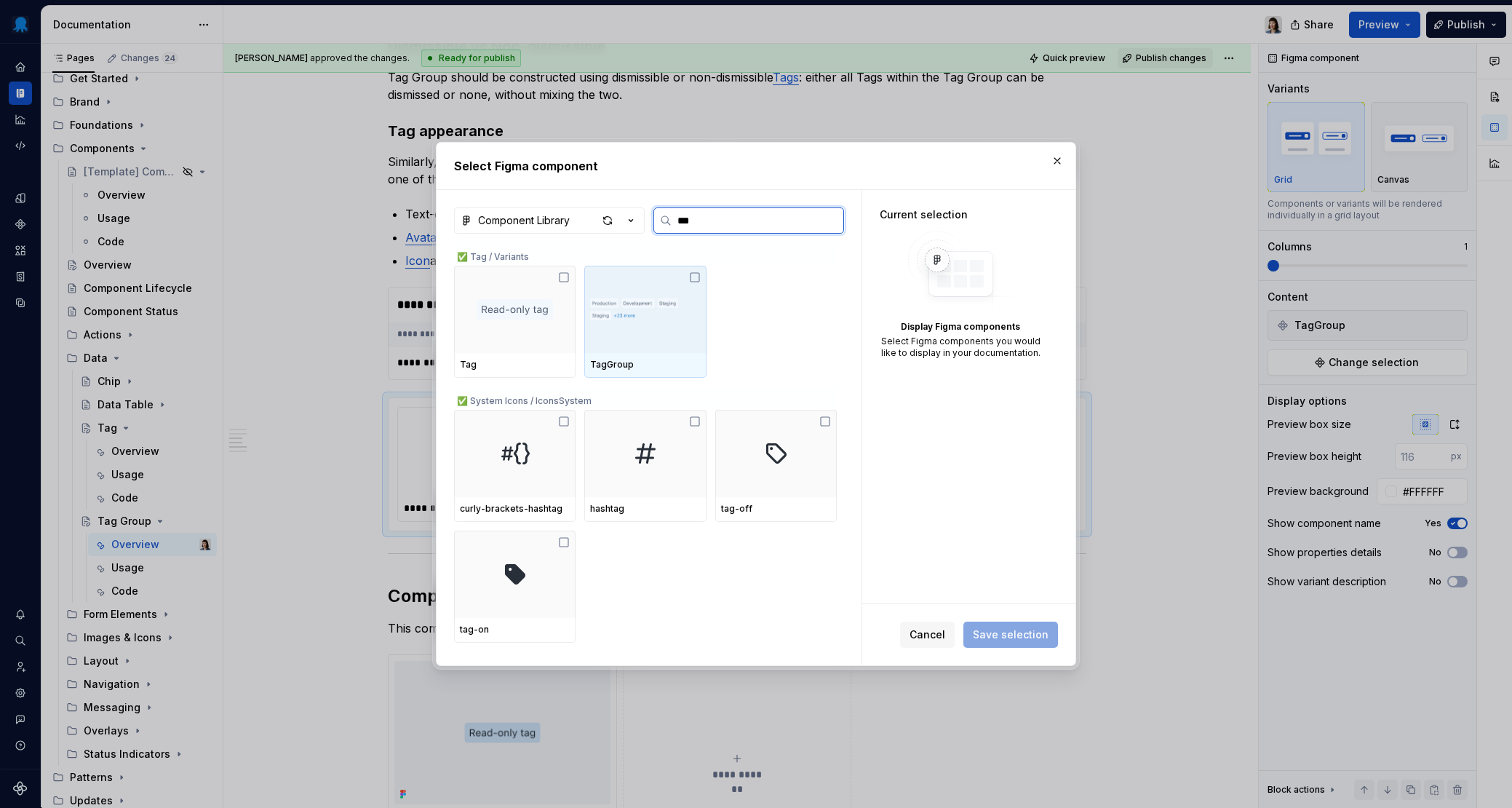
click at [693, 277] on icon at bounding box center [695, 277] width 12 height 12
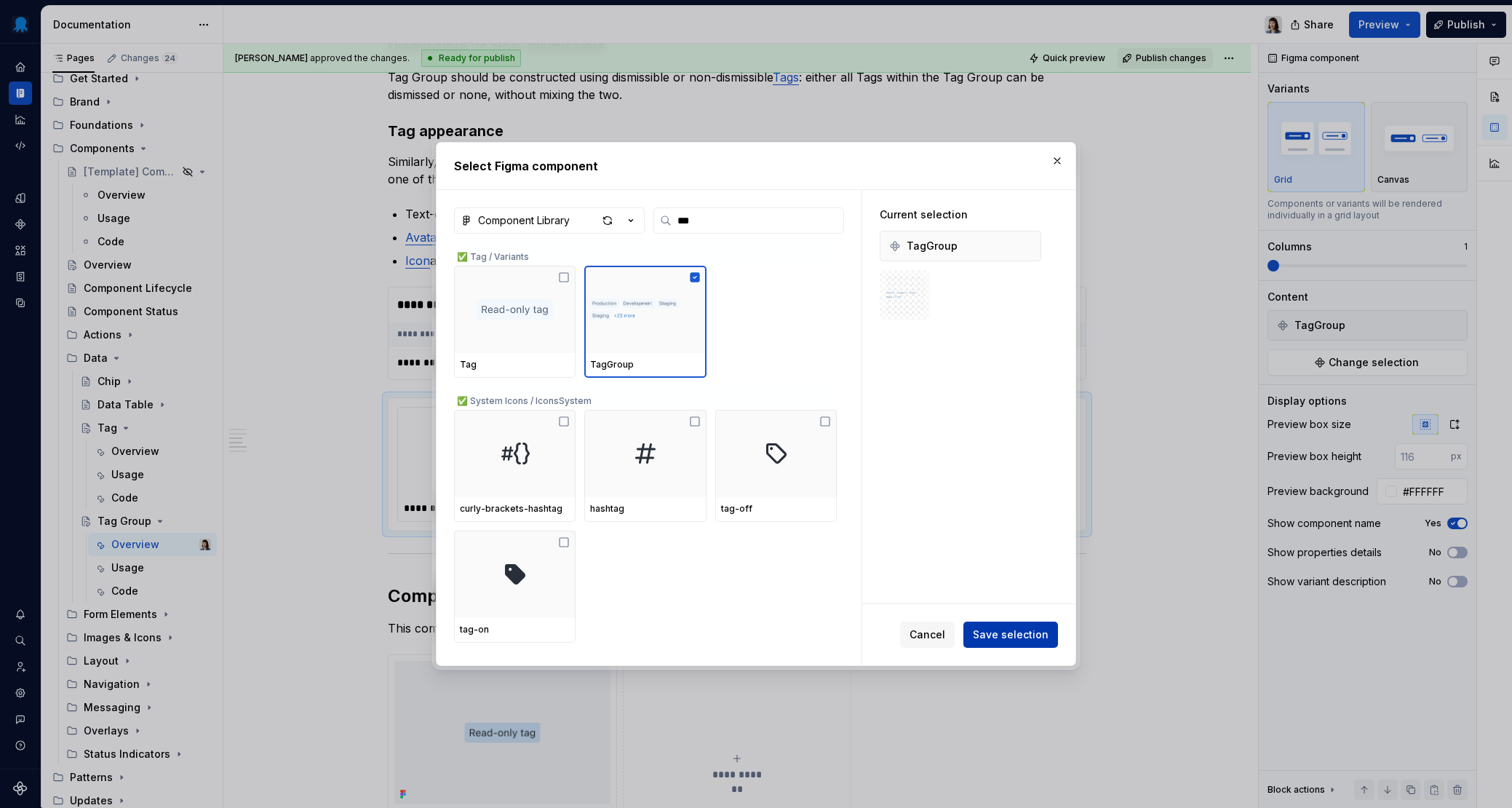
click at [1000, 605] on span "Save selection" at bounding box center [1011, 635] width 76 height 14
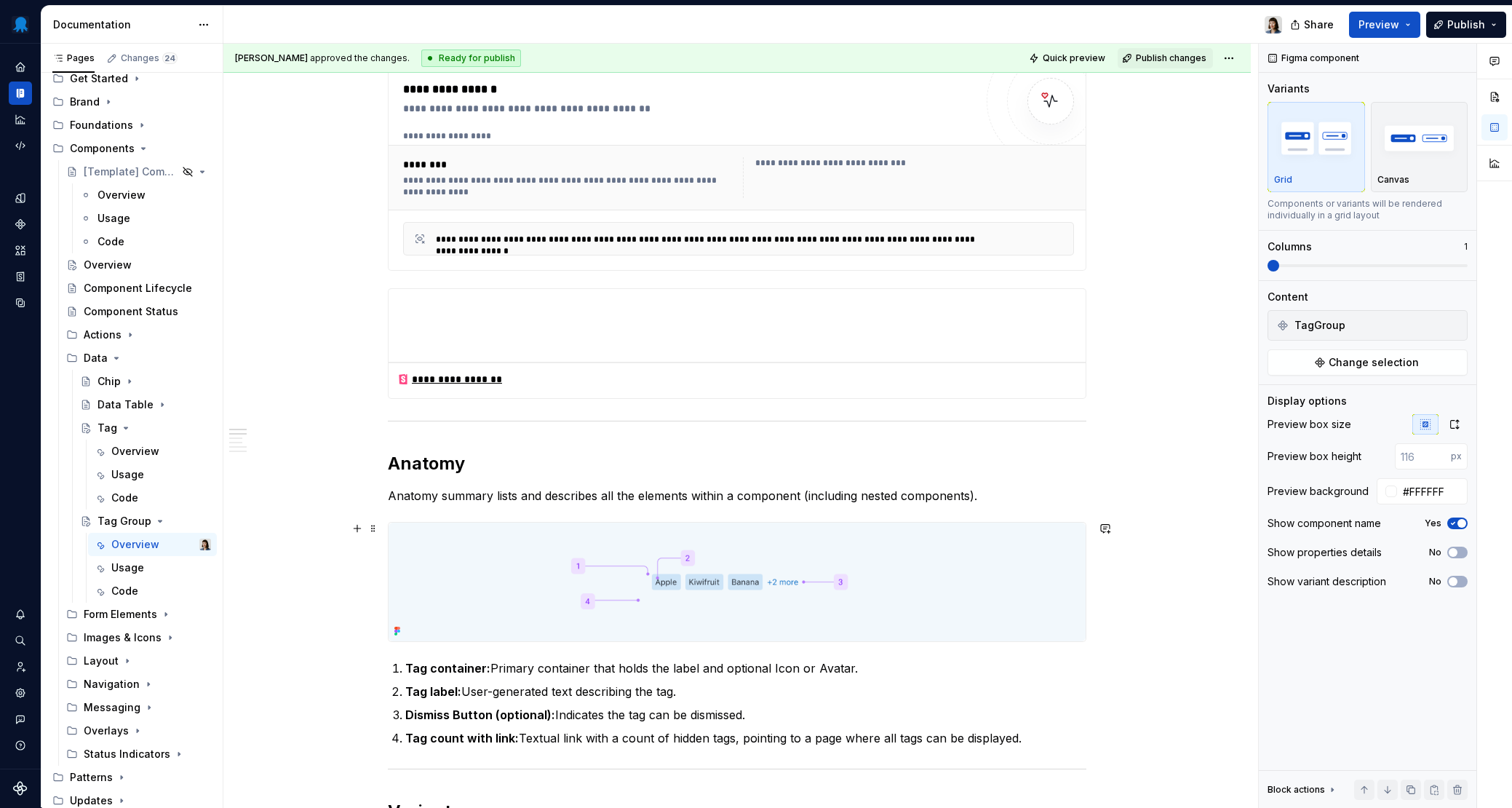
click at [640, 546] on img at bounding box center [737, 582] width 697 height 119
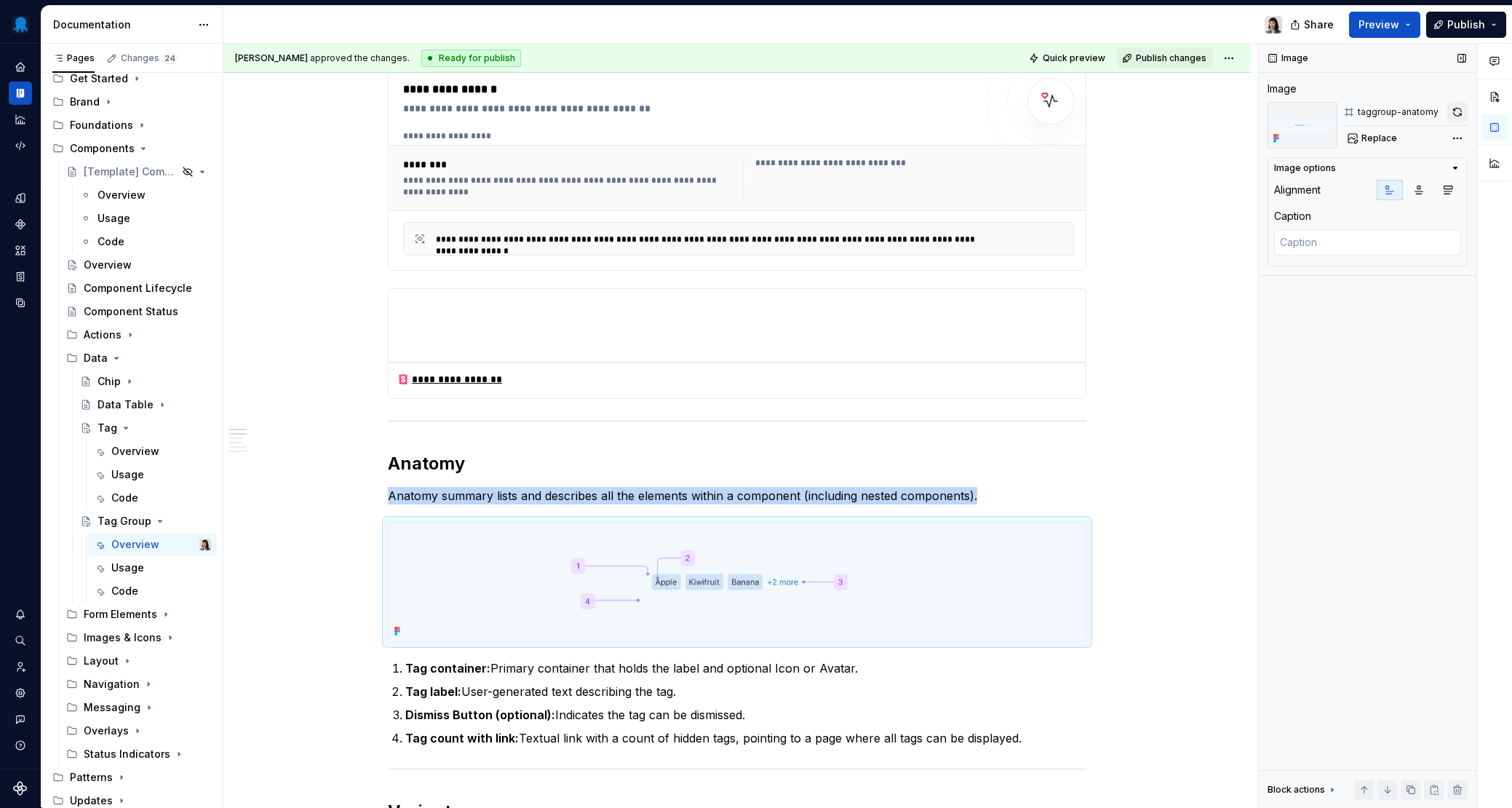
click at [1099, 112] on button "button" at bounding box center [1457, 112] width 21 height 21
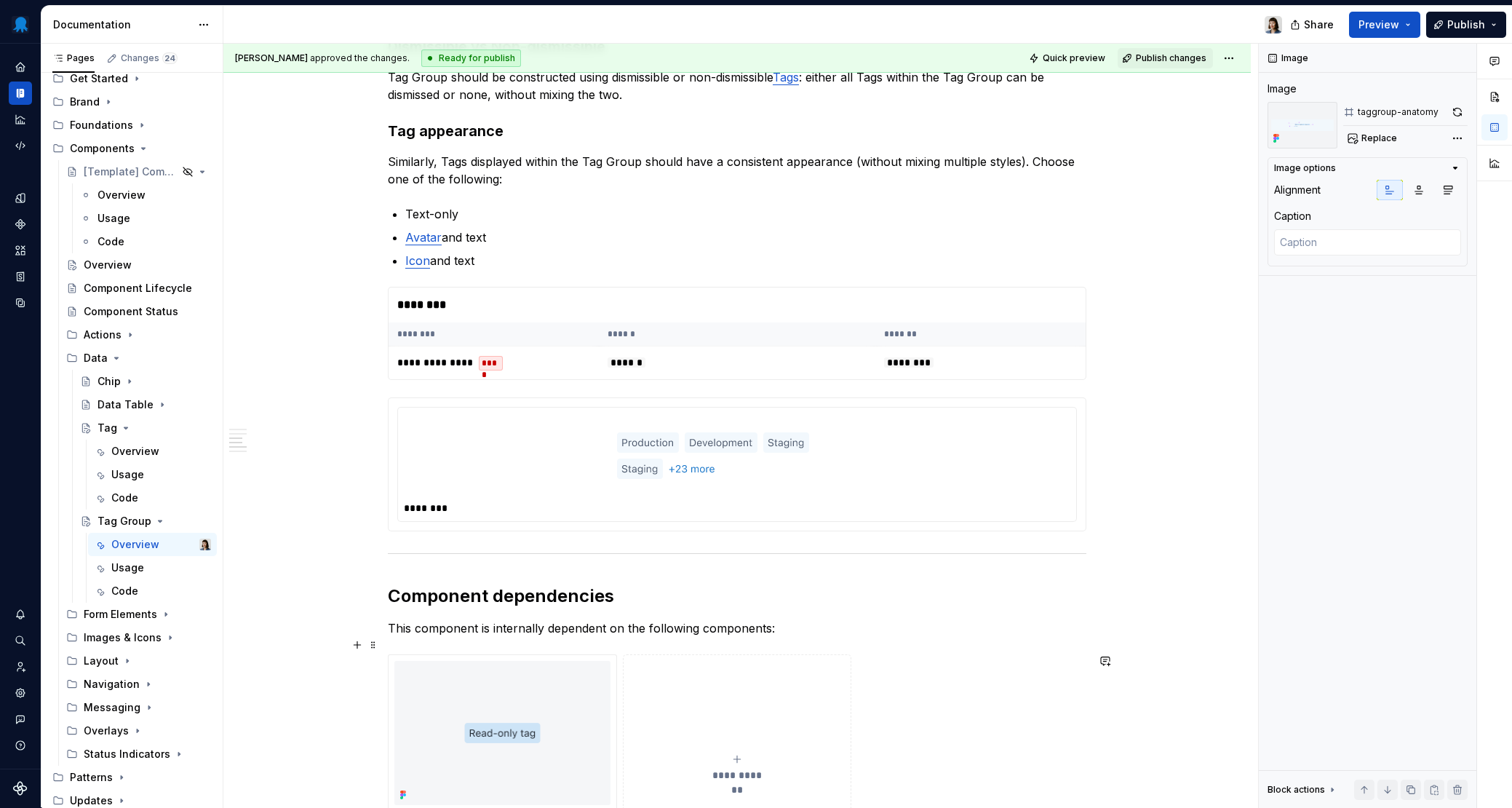
scroll to position [595, 0]
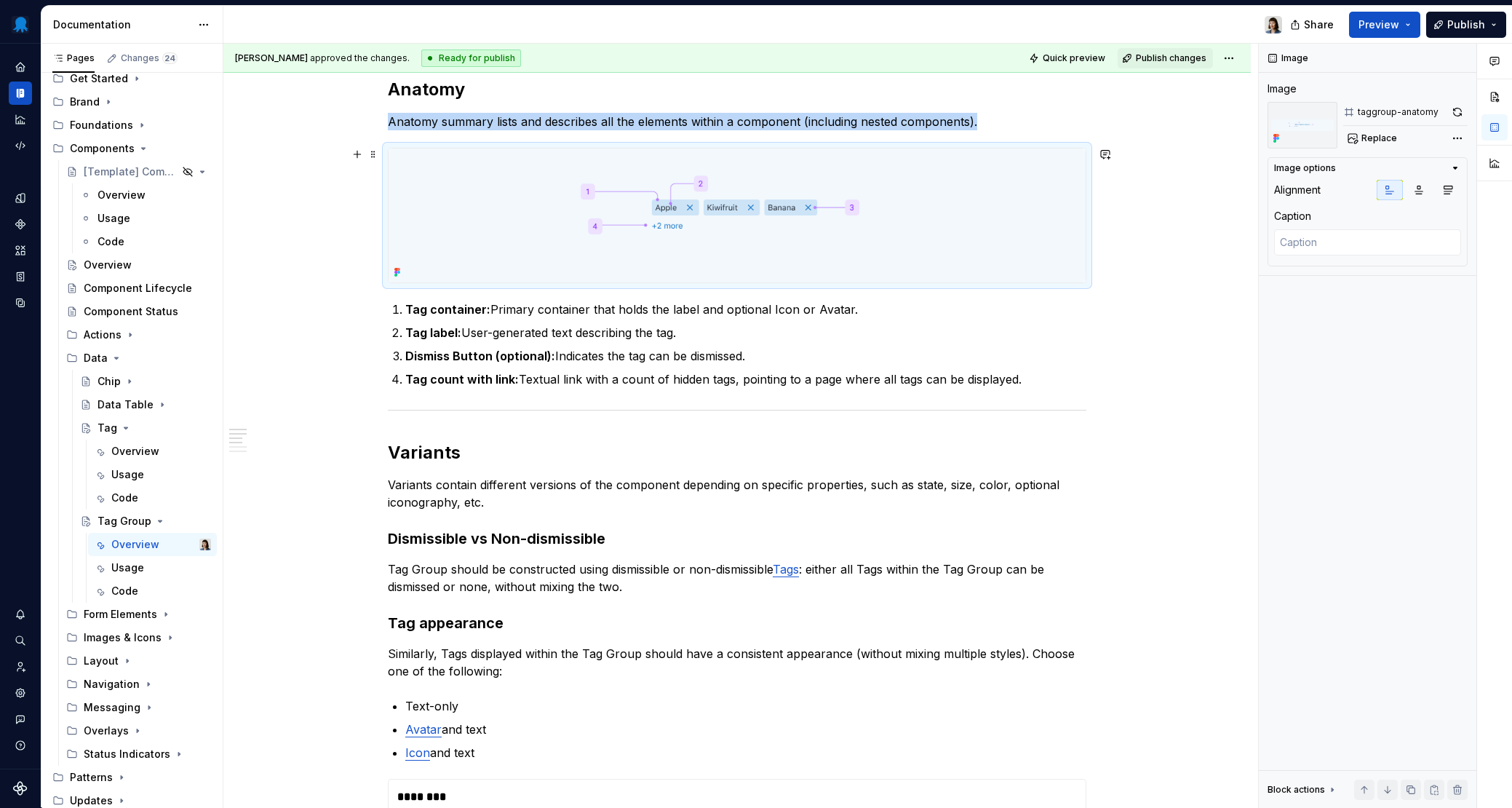
click at [960, 206] on img at bounding box center [737, 215] width 697 height 134
click at [1099, 107] on button "button" at bounding box center [1457, 112] width 21 height 21
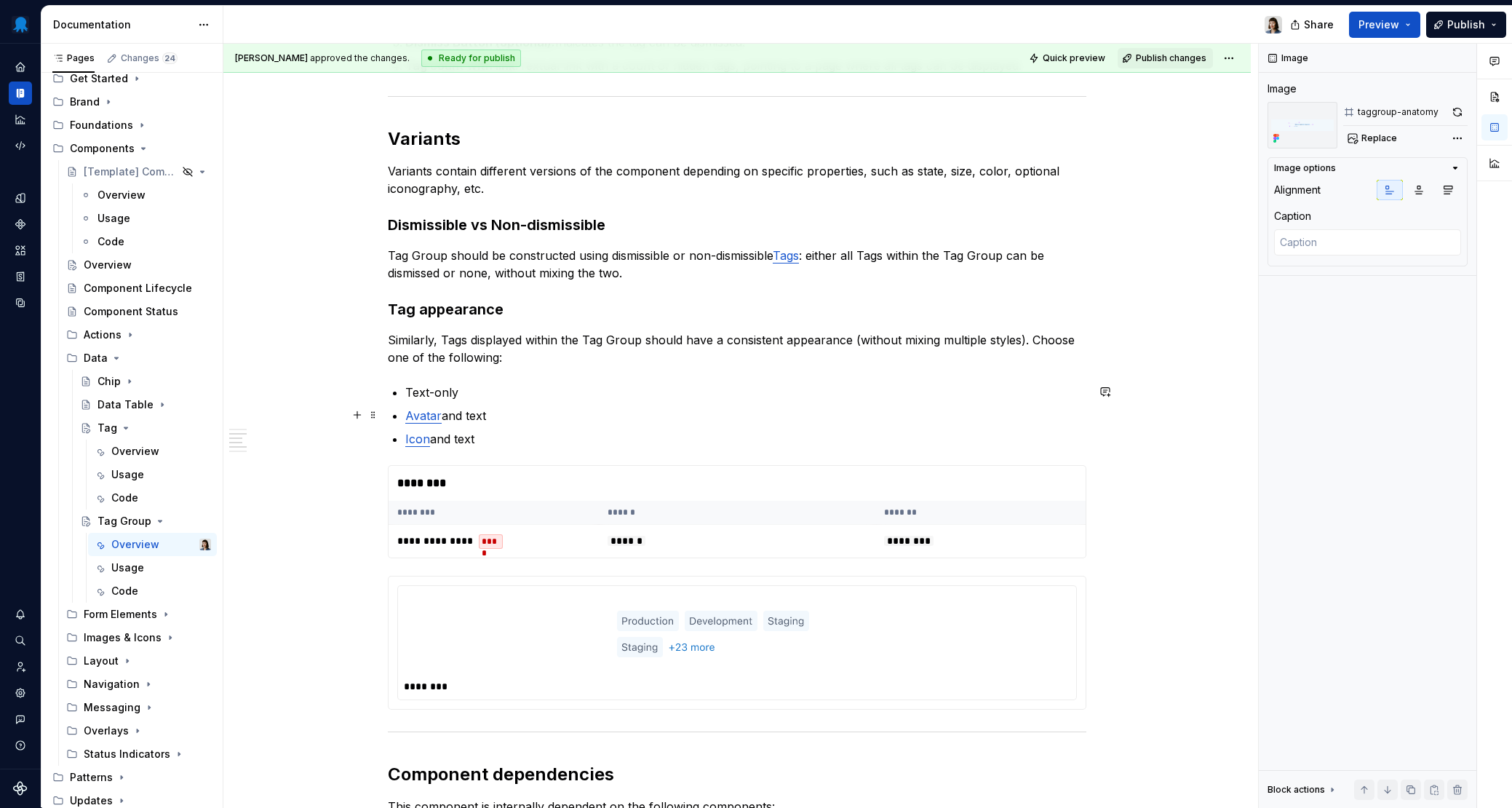
scroll to position [923, 0]
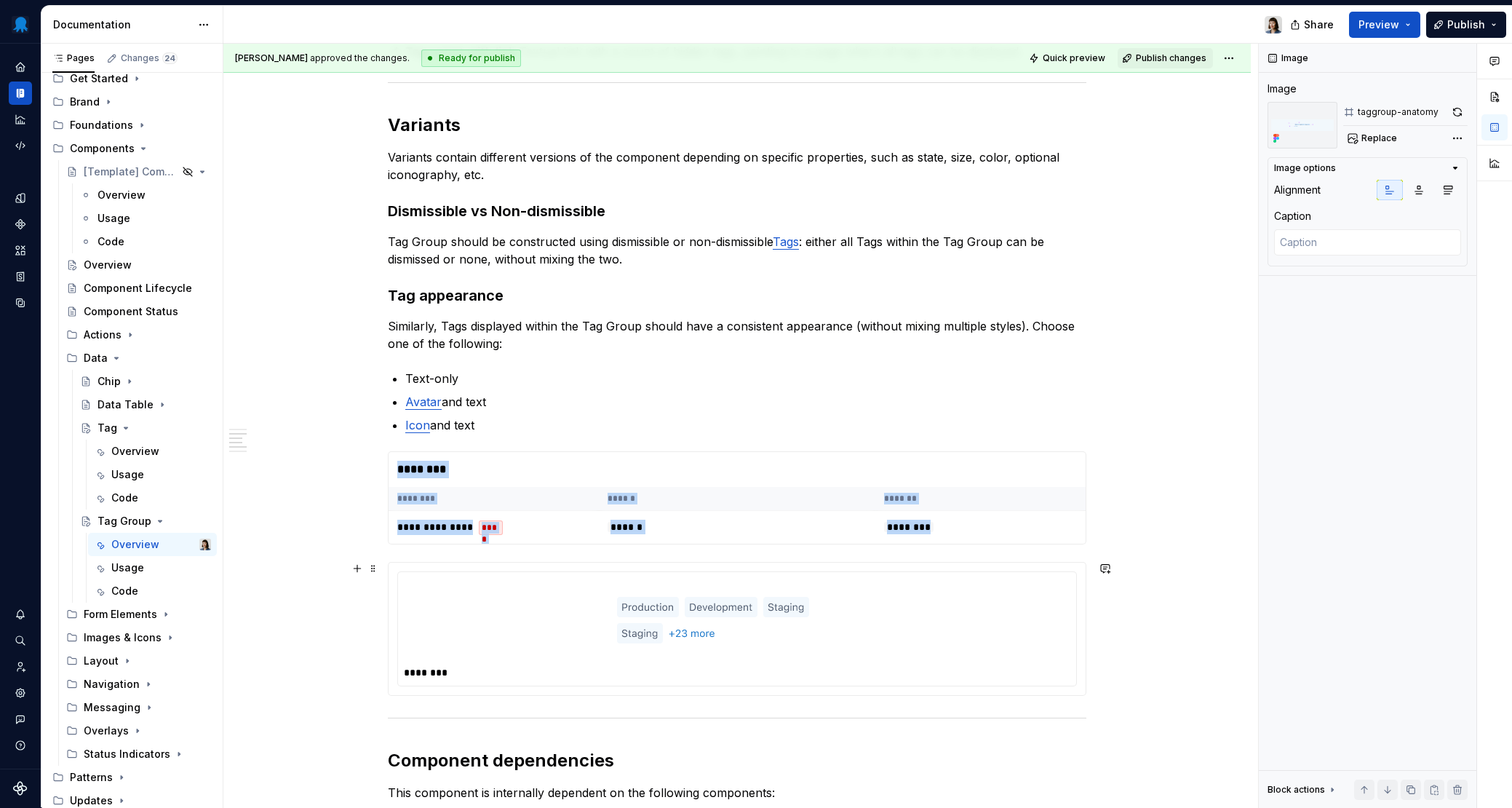
click at [839, 605] on img at bounding box center [737, 620] width 241 height 73
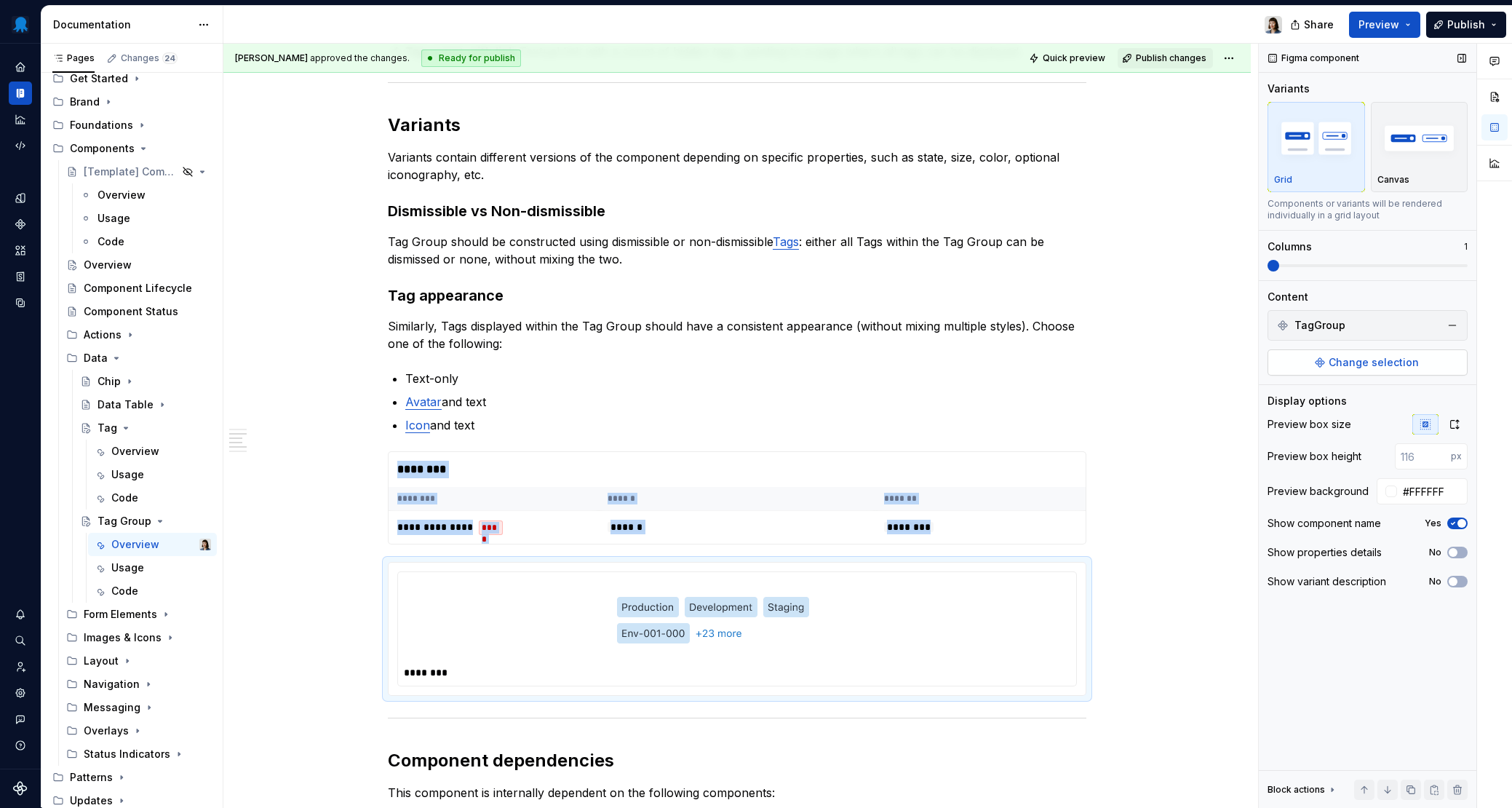
click at [1099, 358] on span "Change selection" at bounding box center [1373, 362] width 90 height 14
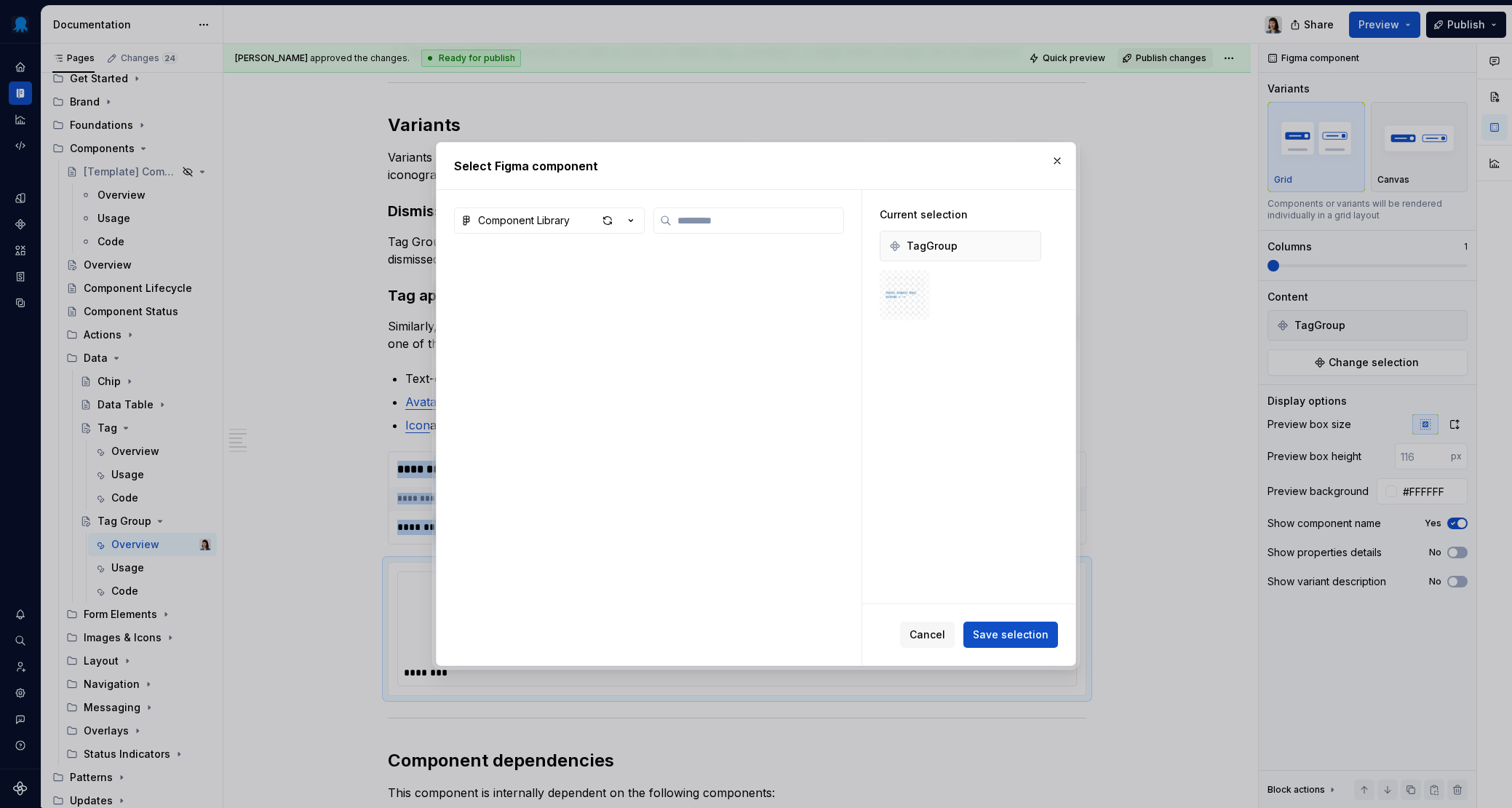
scroll to position [1, 0]
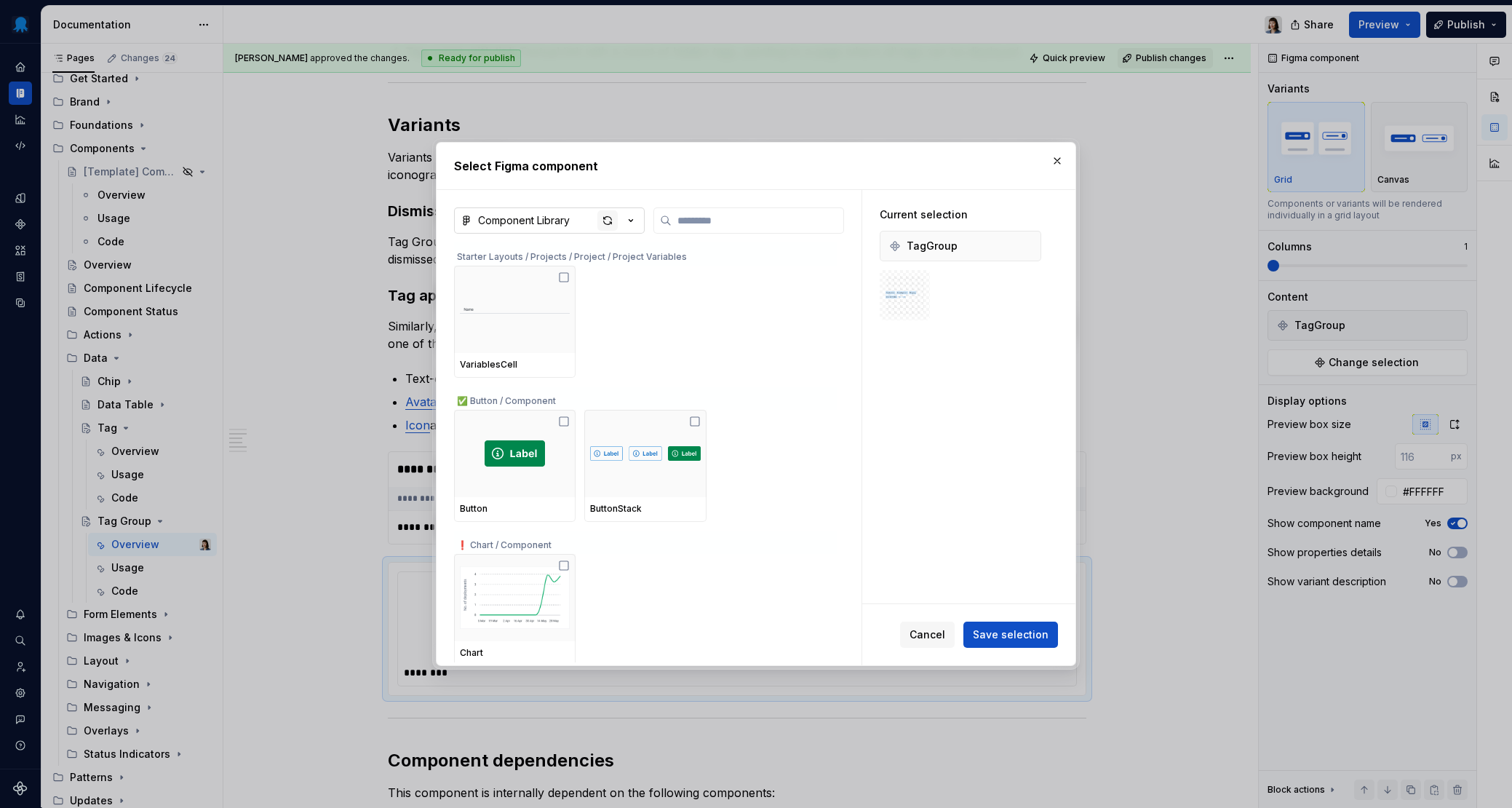
click at [601, 222] on div "button" at bounding box center [607, 220] width 21 height 21
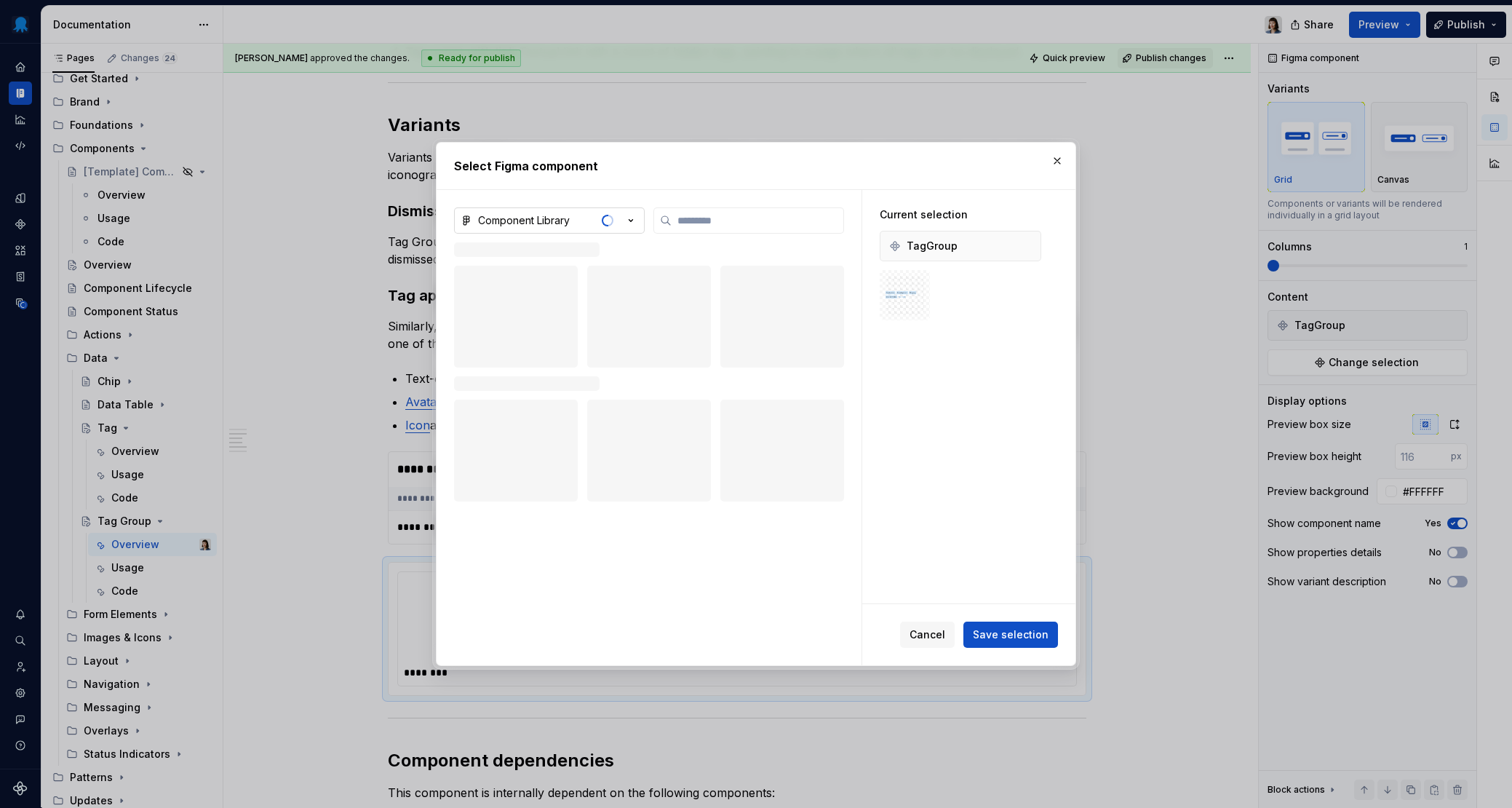
type textarea "*"
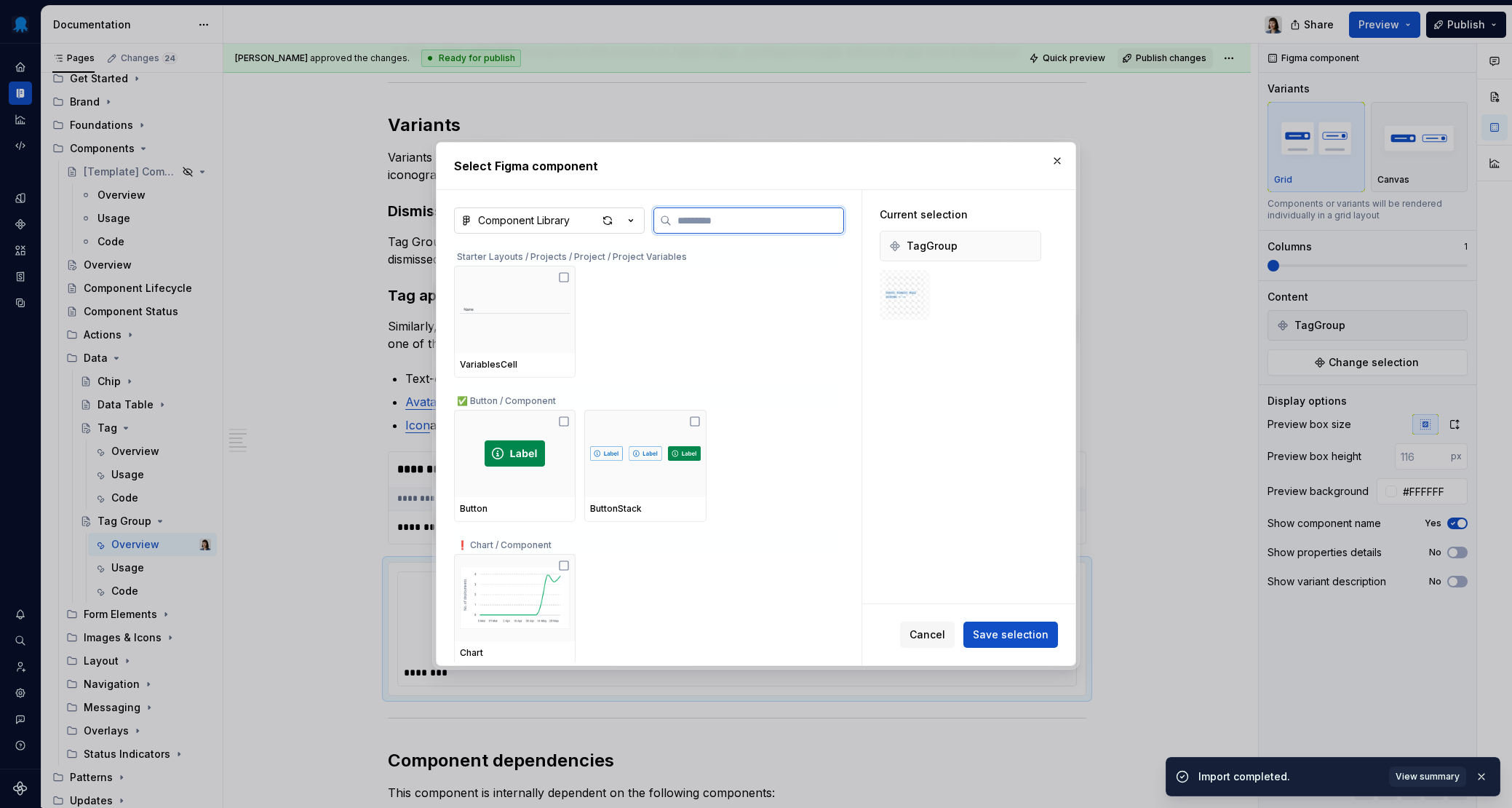
click at [719, 215] on input "search" at bounding box center [757, 220] width 172 height 14
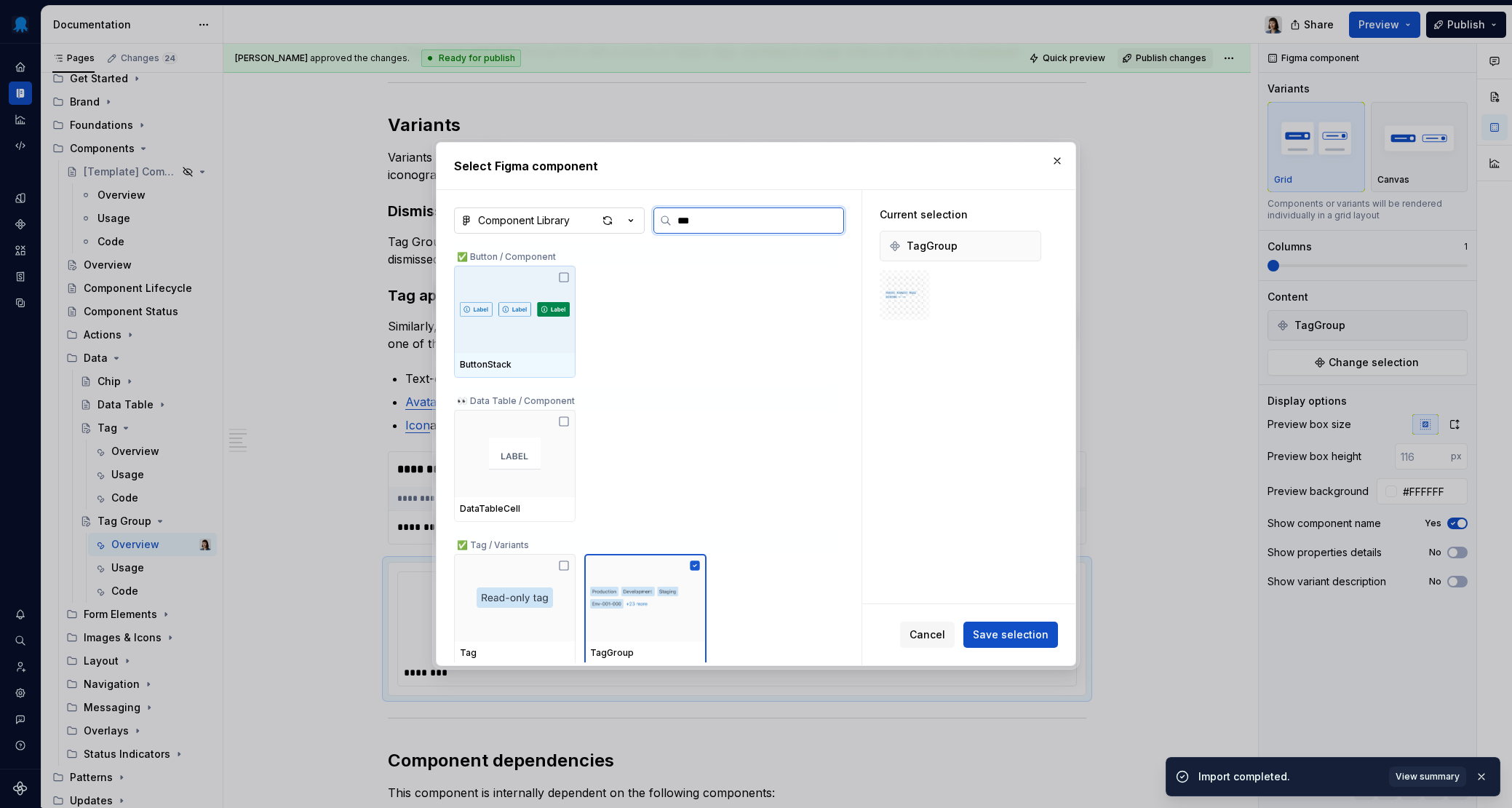
type input "****"
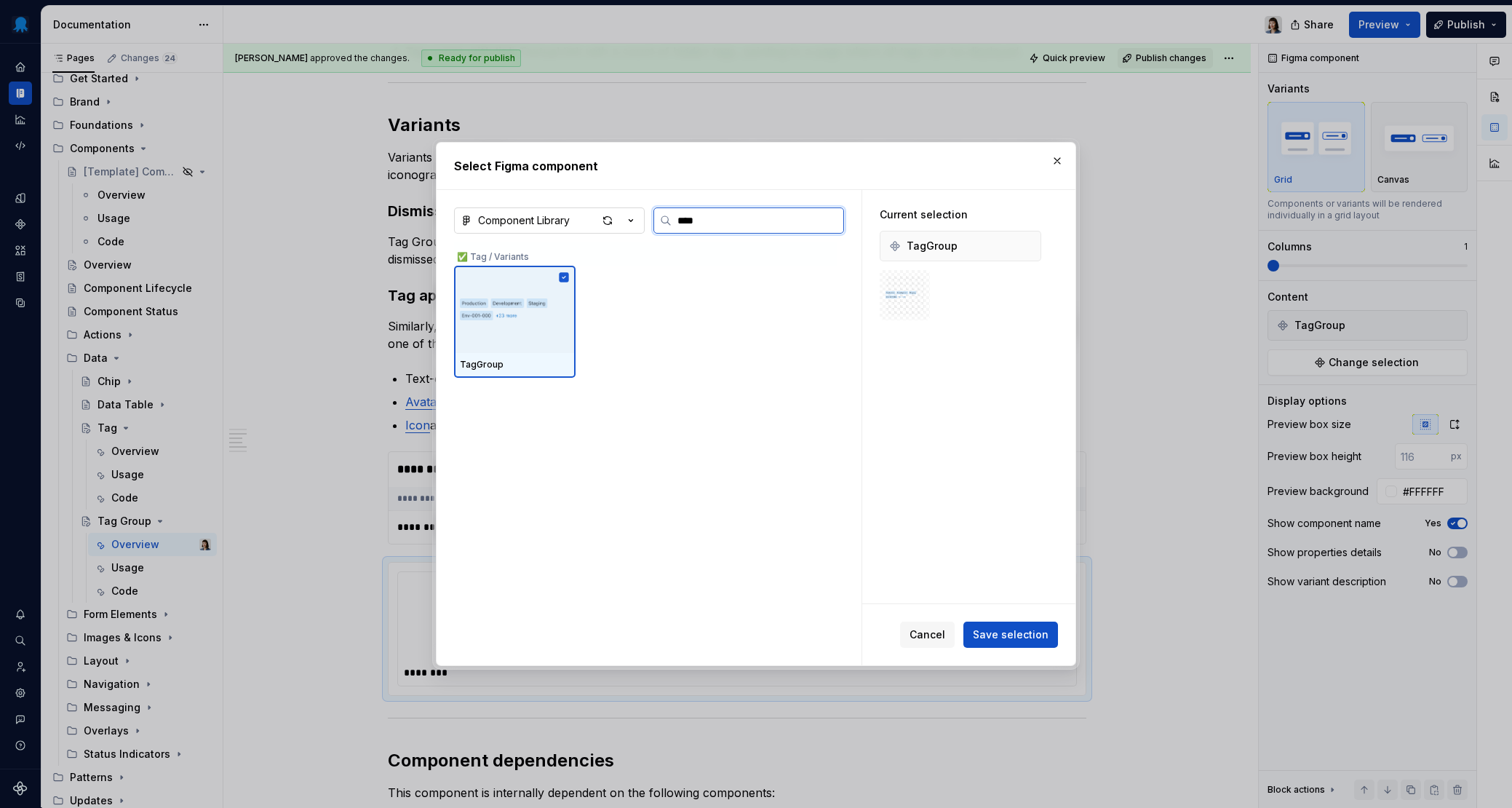
click at [524, 327] on img at bounding box center [515, 309] width 110 height 47
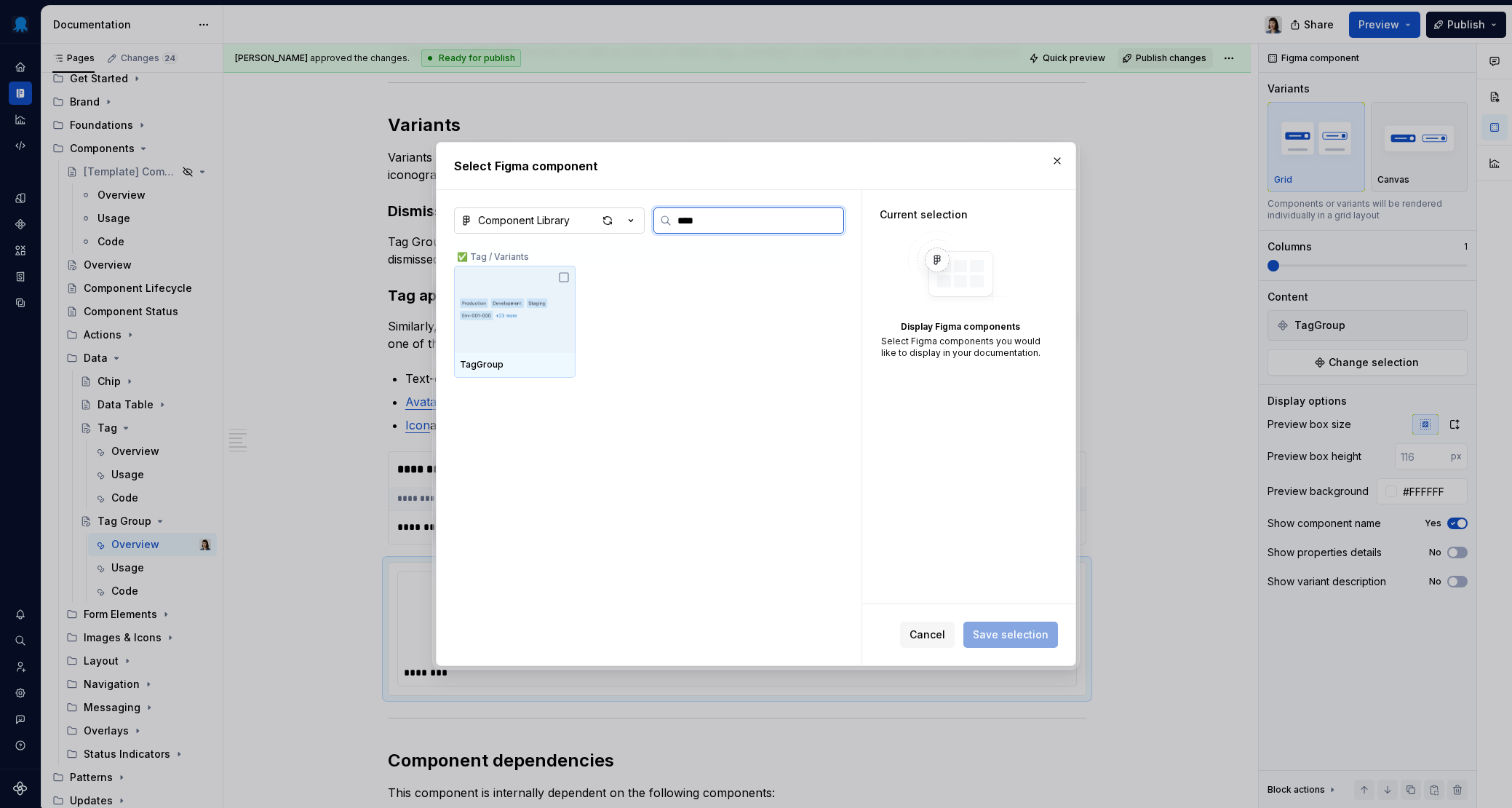
click at [524, 327] on img at bounding box center [515, 309] width 110 height 47
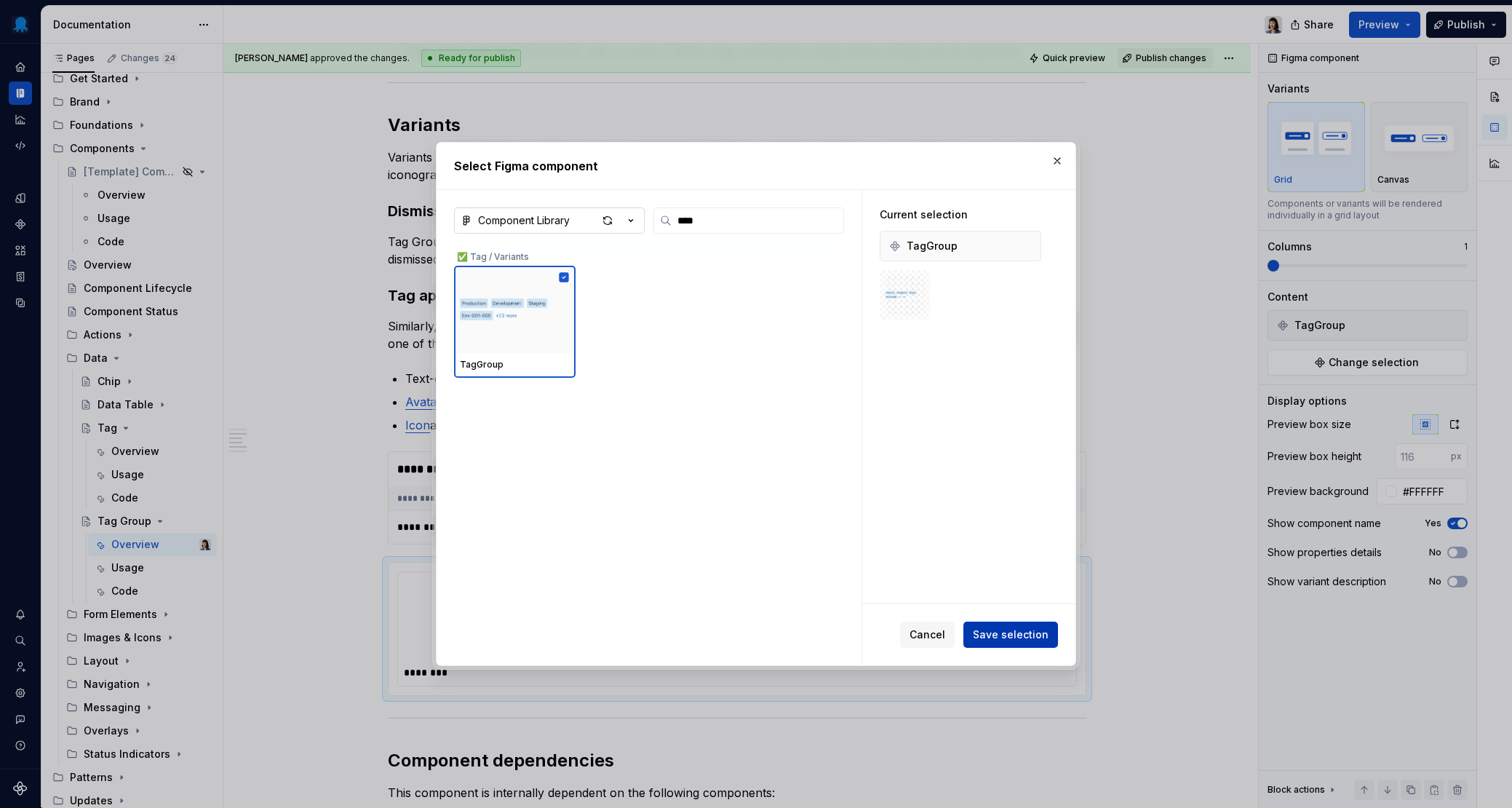
click at [986, 605] on span "Save selection" at bounding box center [1011, 635] width 76 height 14
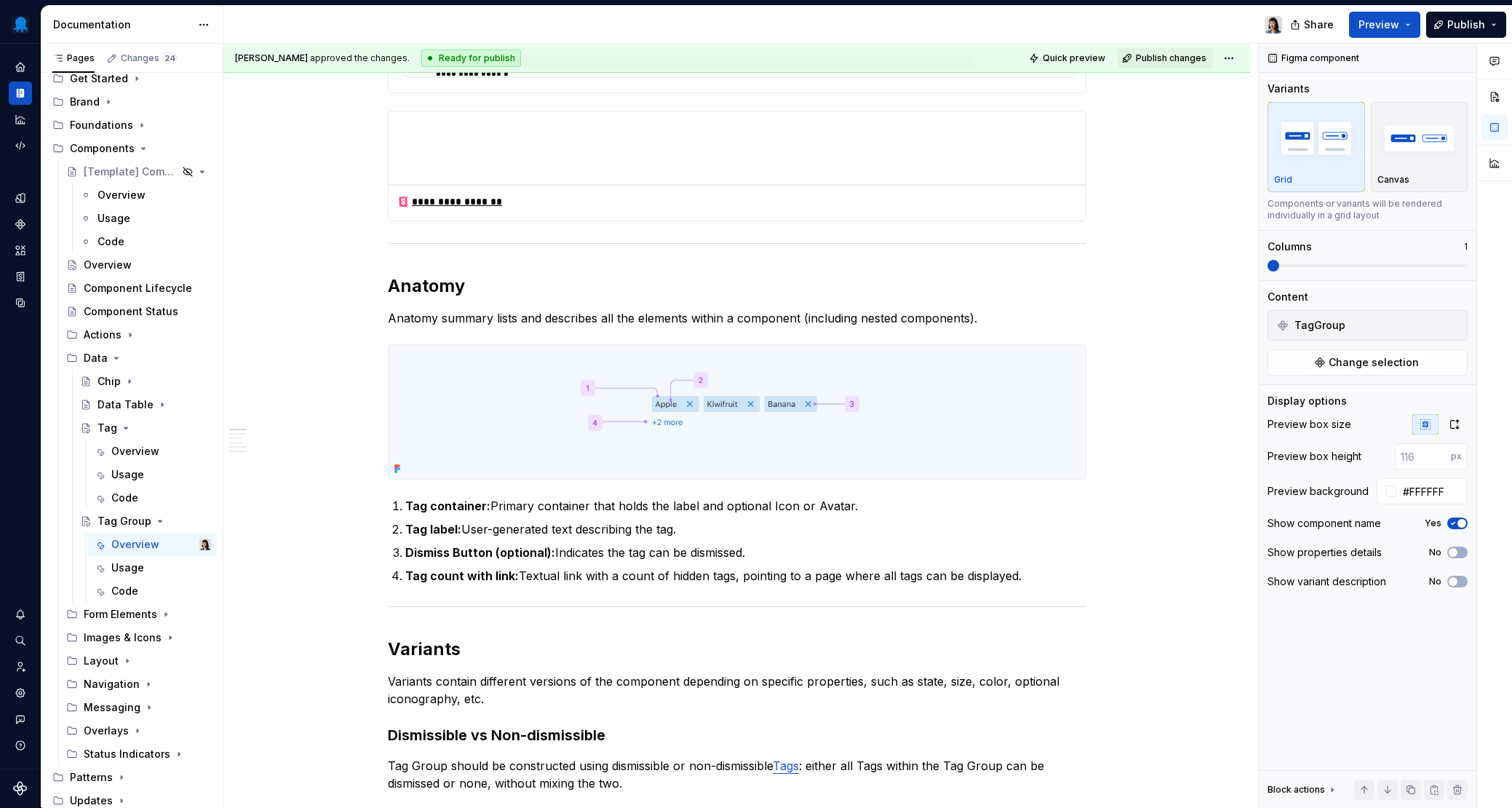
scroll to position [0, 0]
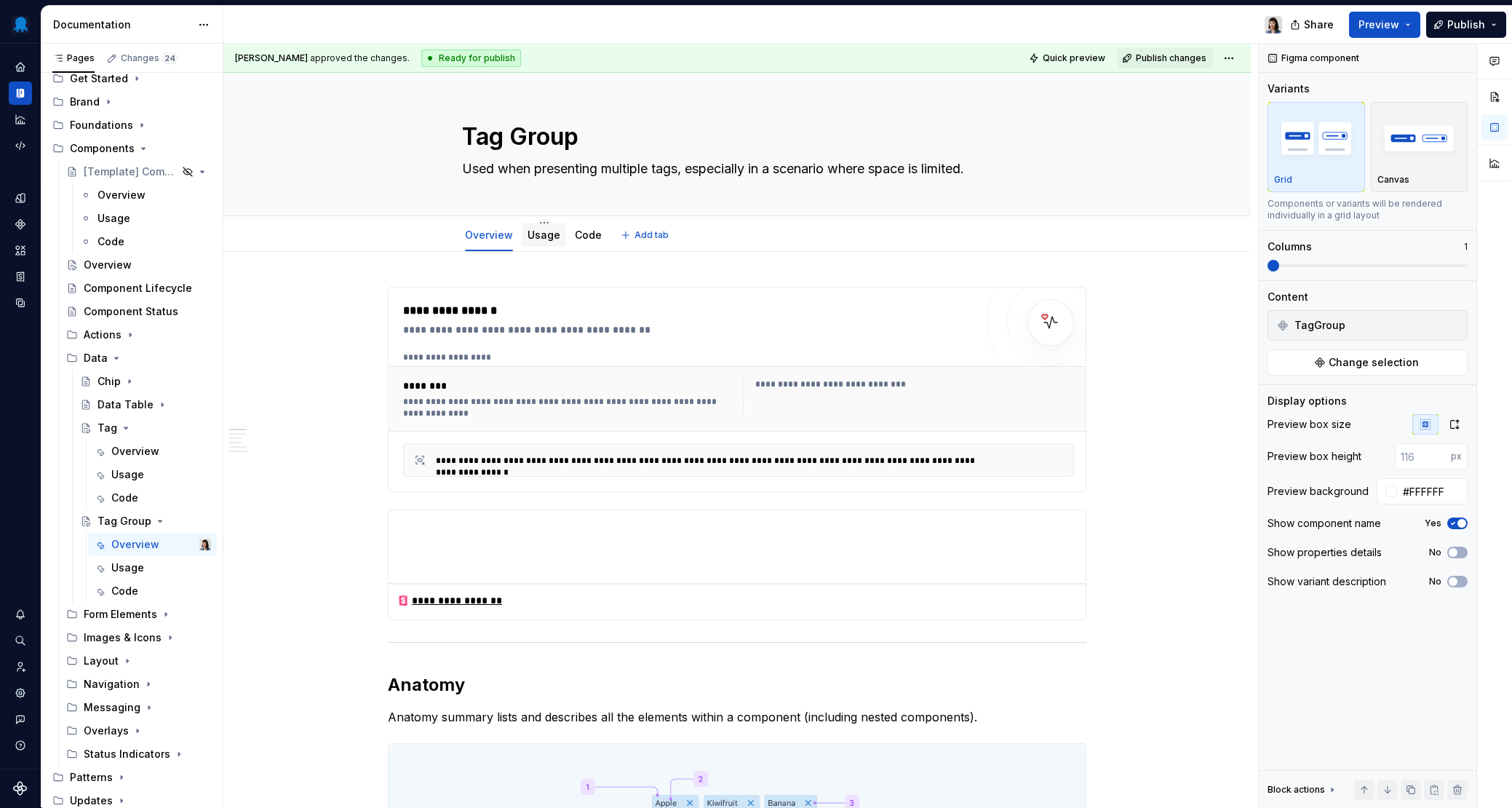
click at [528, 237] on link "Usage" at bounding box center [543, 234] width 32 height 13
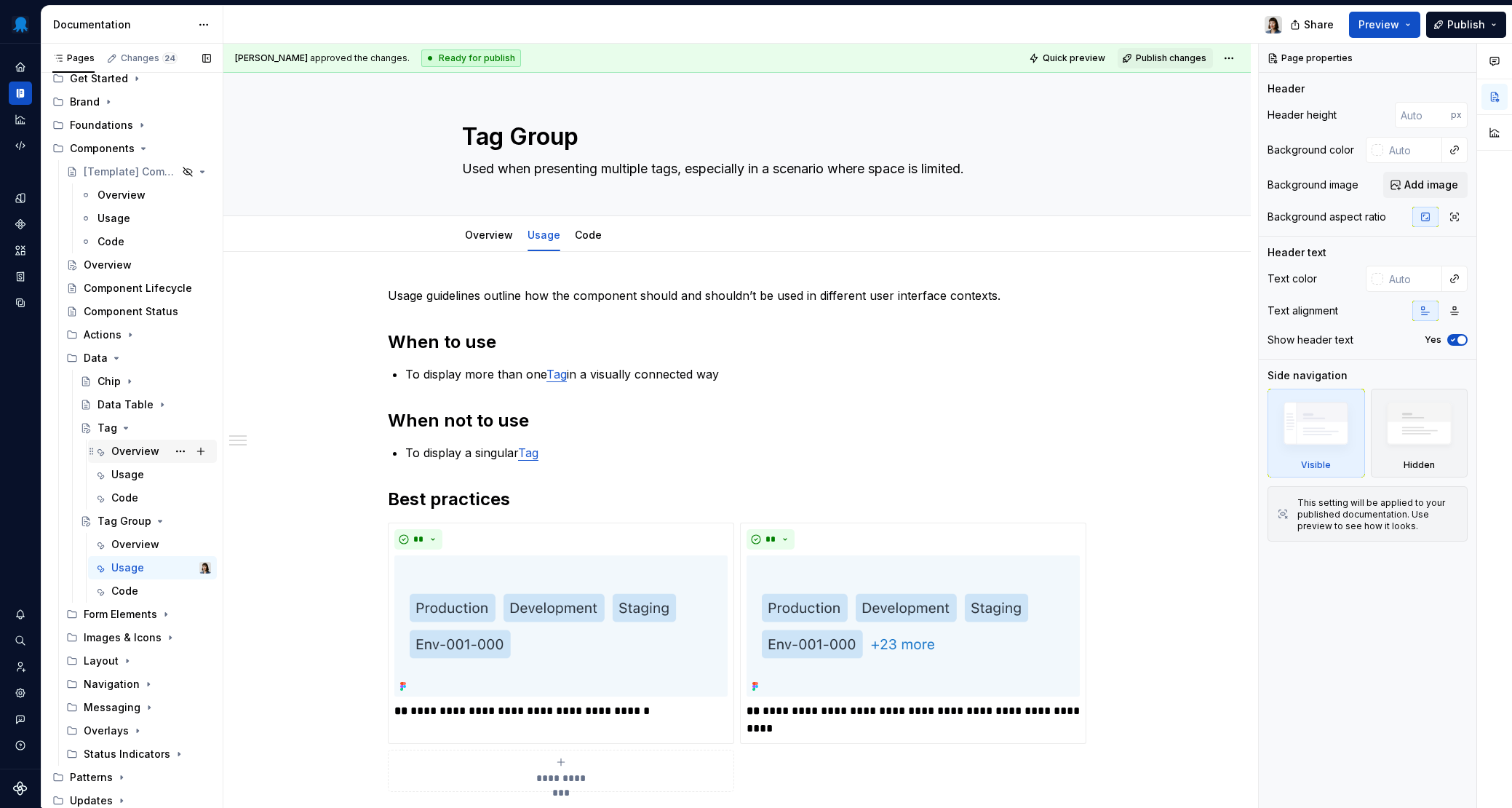
click at [117, 448] on div "Overview" at bounding box center [135, 451] width 48 height 14
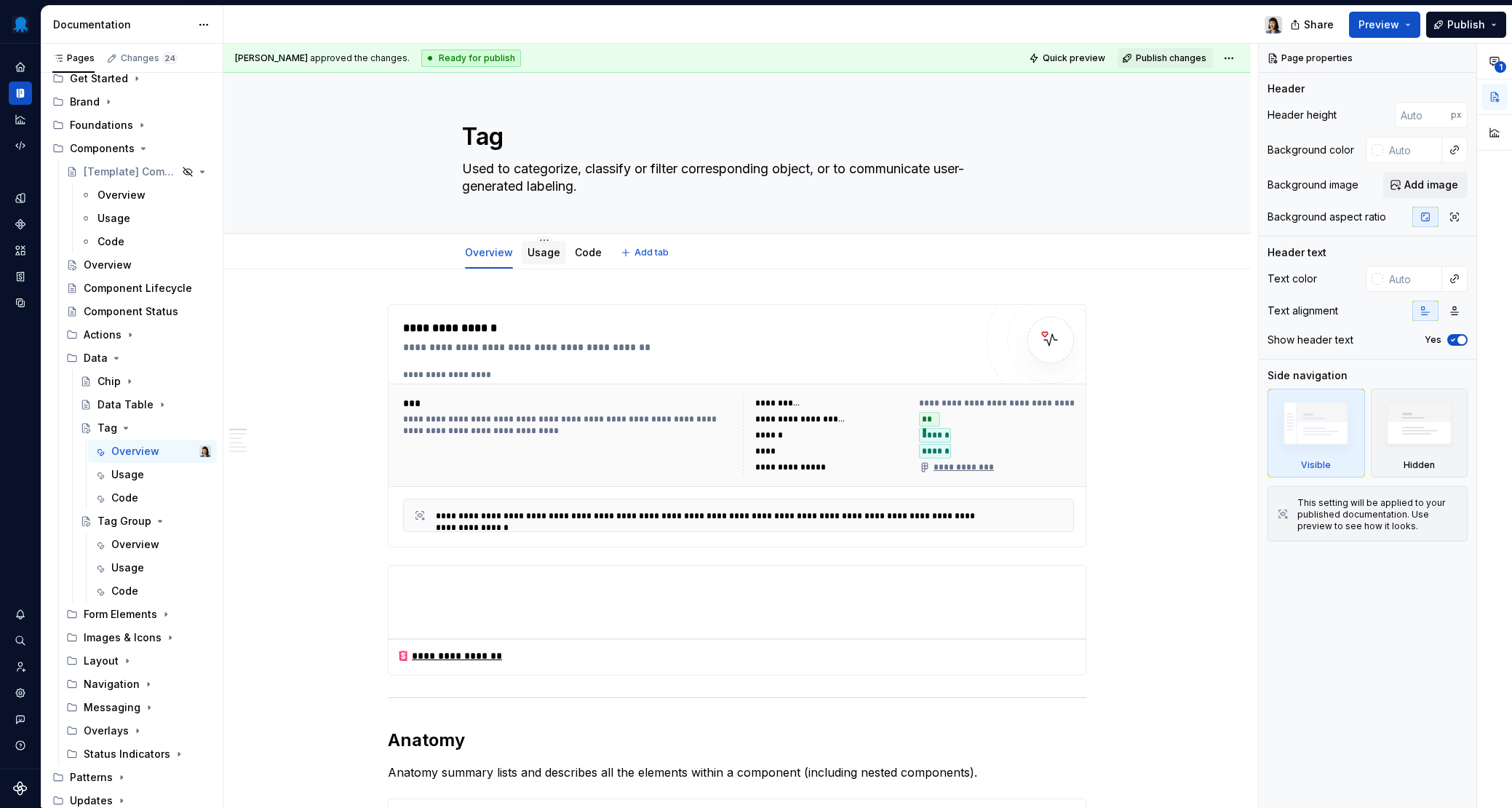
click at [549, 255] on link "Usage" at bounding box center [543, 252] width 32 height 13
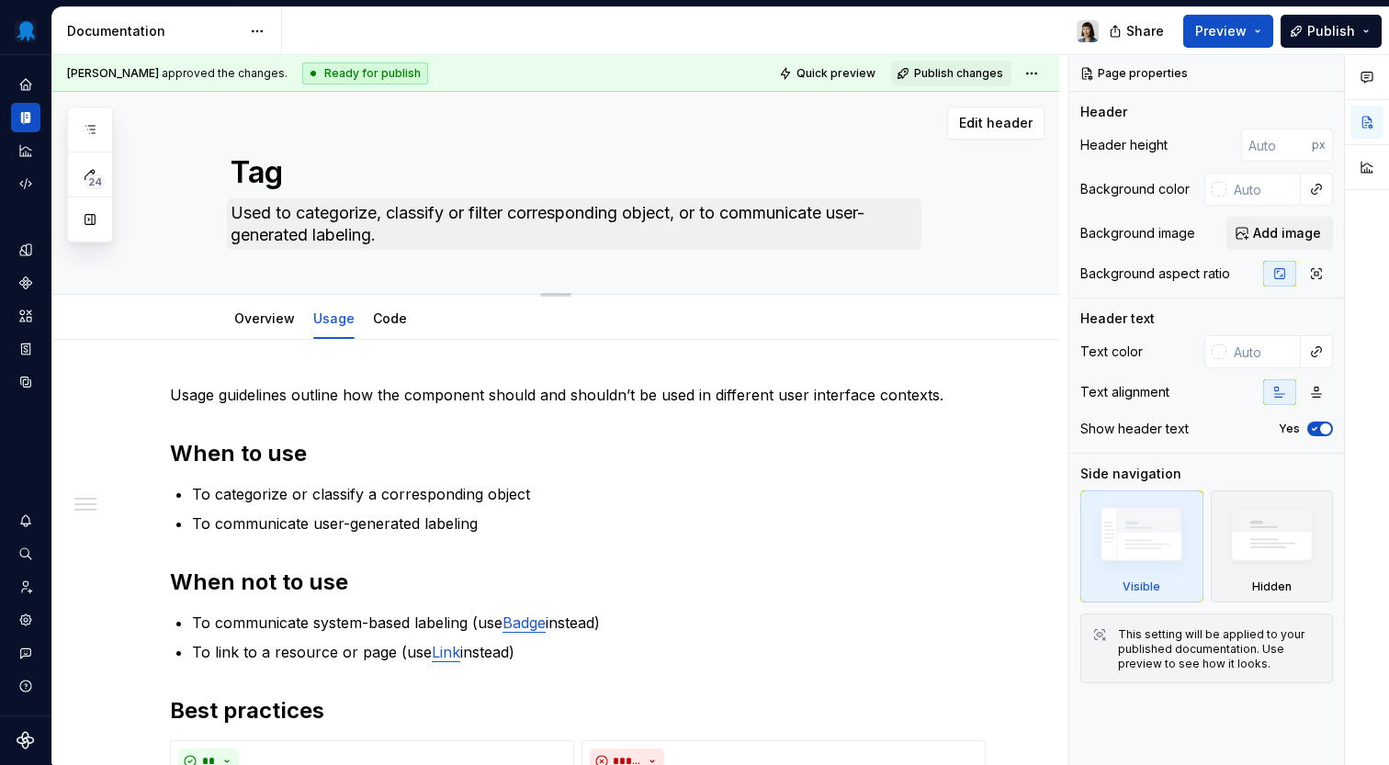
scroll to position [1, 0]
type textarea "*"
